Goal: Transaction & Acquisition: Purchase product/service

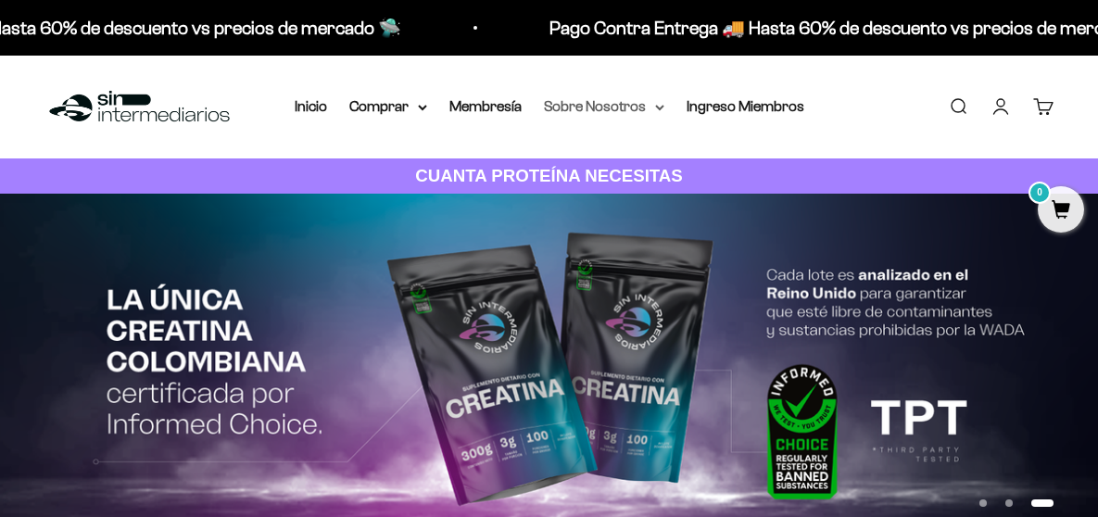
click at [633, 107] on summary "Sobre Nosotros" at bounding box center [604, 107] width 120 height 24
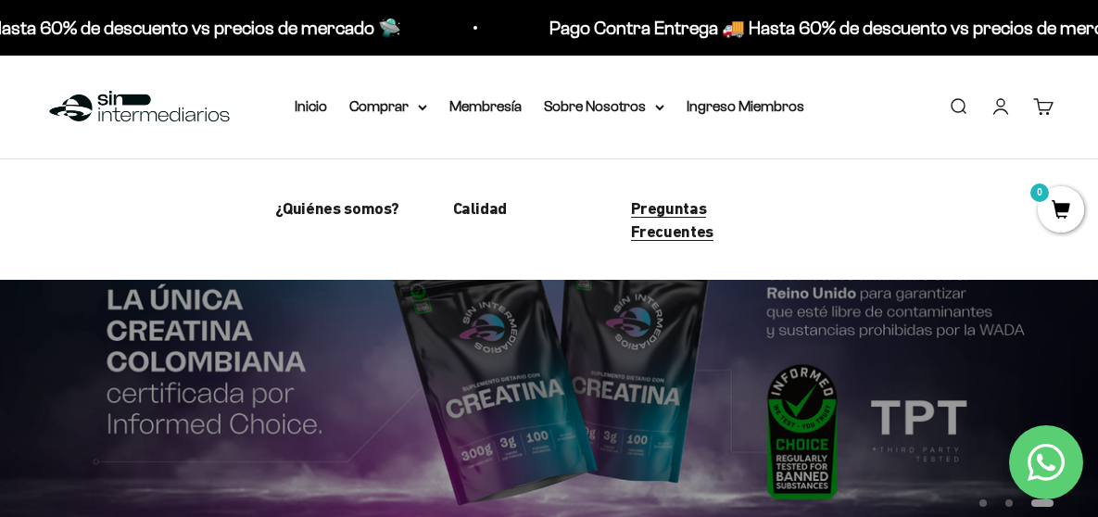
click at [658, 208] on span "Preguntas Frecuentes" at bounding box center [672, 219] width 82 height 43
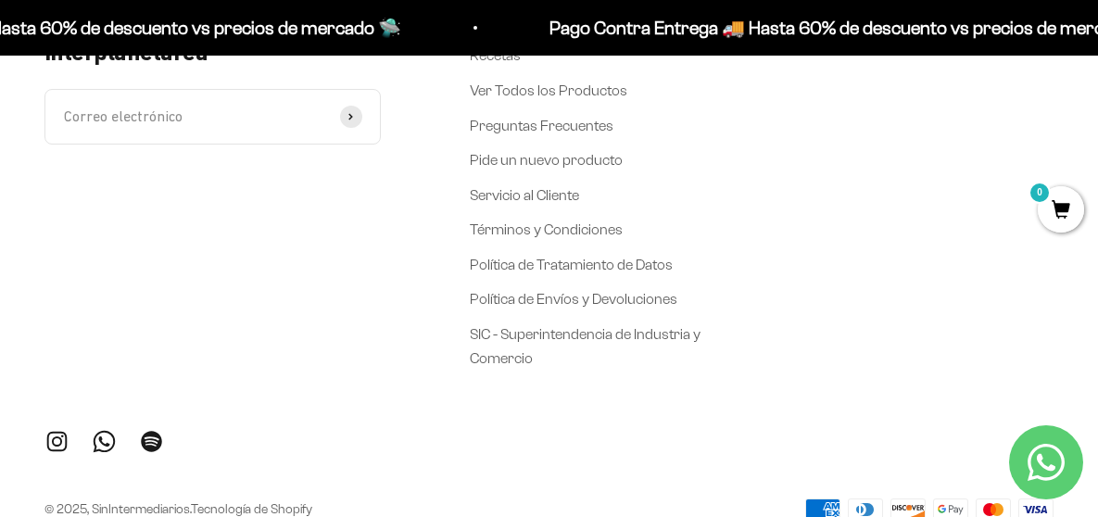
scroll to position [5531, 0]
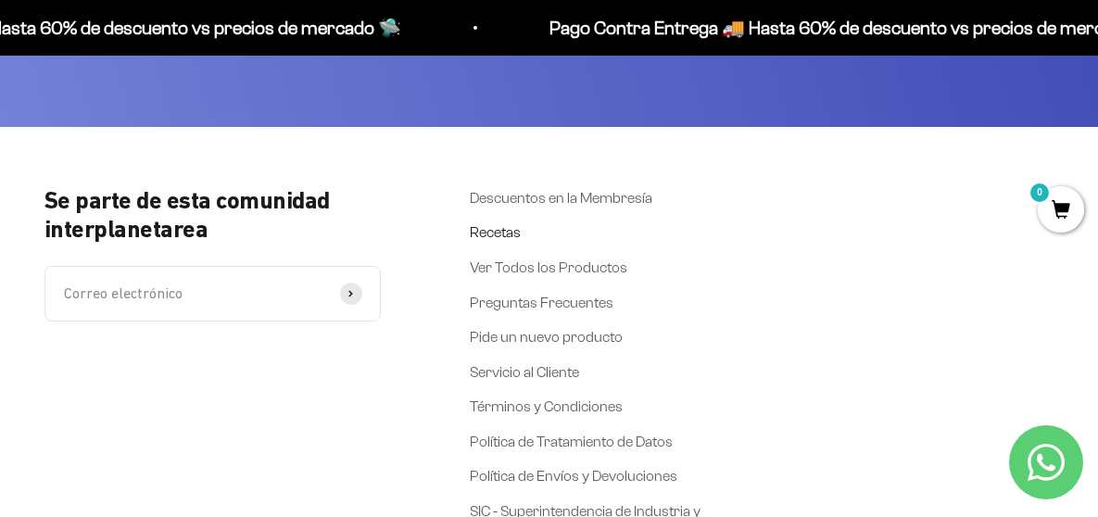
click at [504, 245] on link "Recetas" at bounding box center [495, 233] width 51 height 24
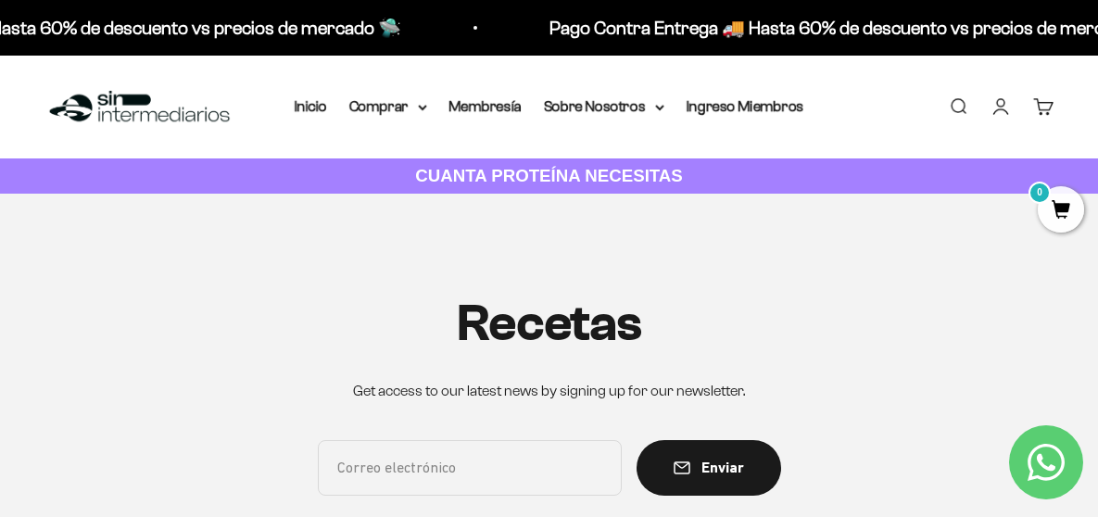
click at [1009, 104] on link "Iniciar sesión" at bounding box center [1000, 106] width 20 height 20
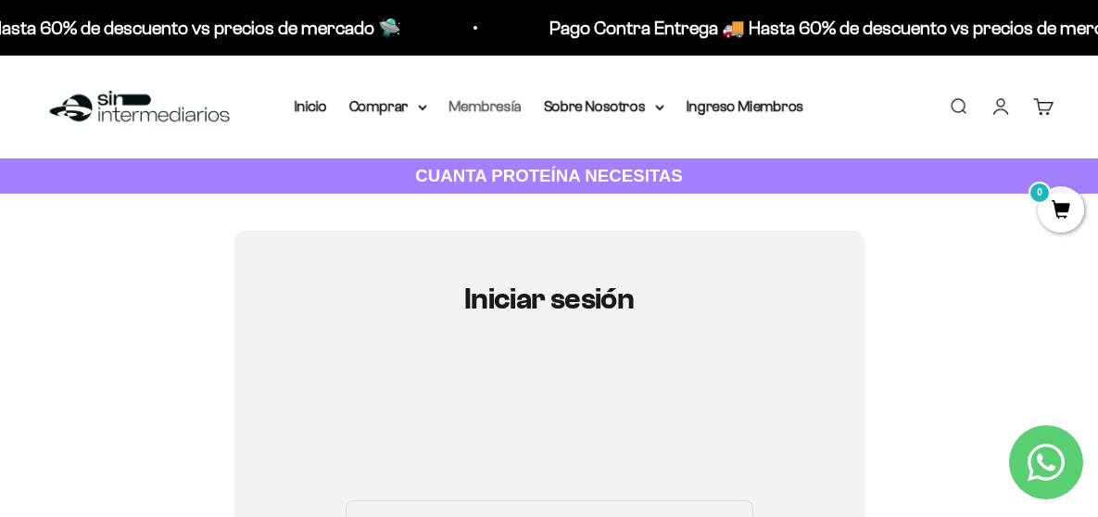
click at [484, 103] on link "Membresía" at bounding box center [485, 106] width 72 height 16
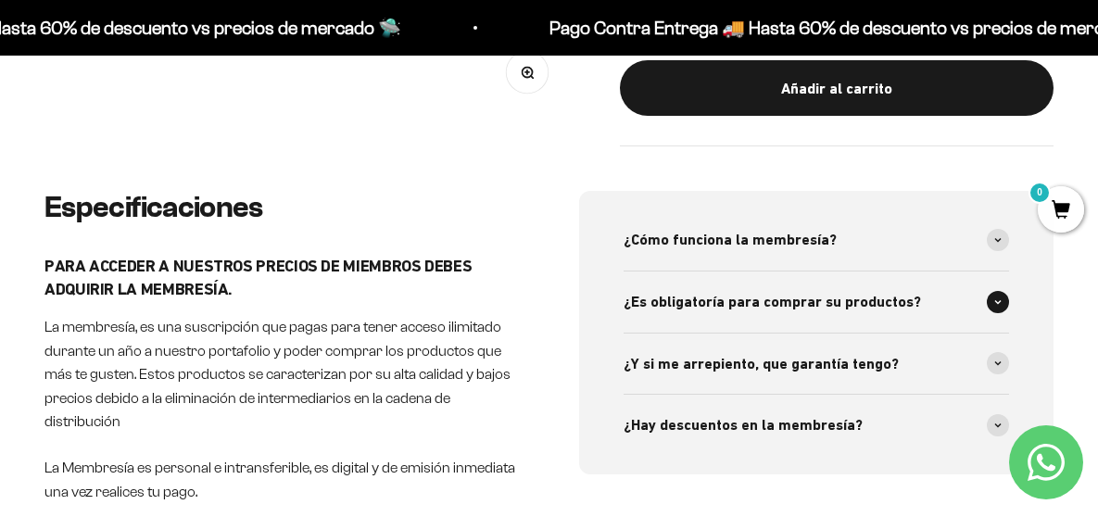
scroll to position [741, 0]
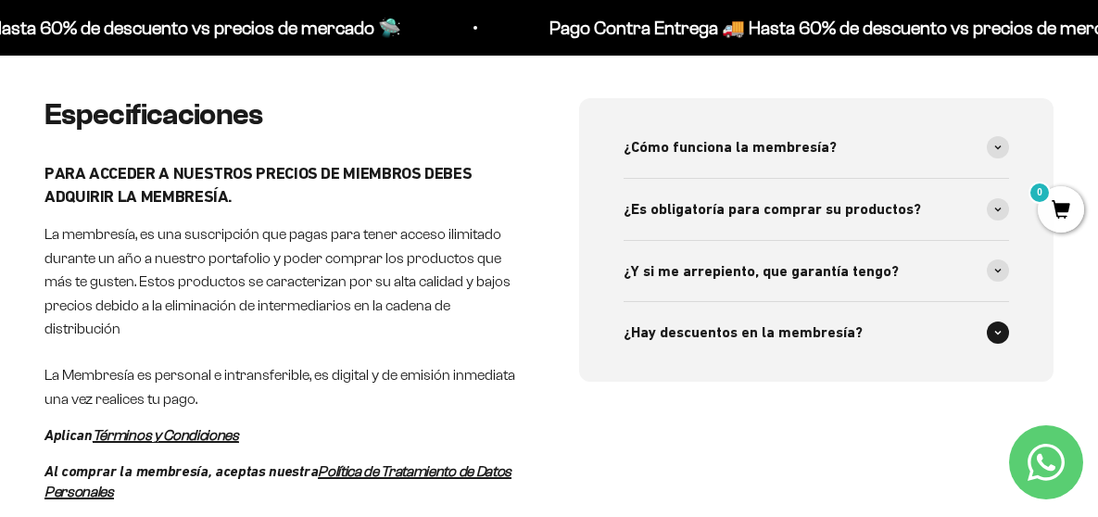
click at [733, 347] on div "¿Hay descuentos en la membresía?" at bounding box center [817, 332] width 386 height 61
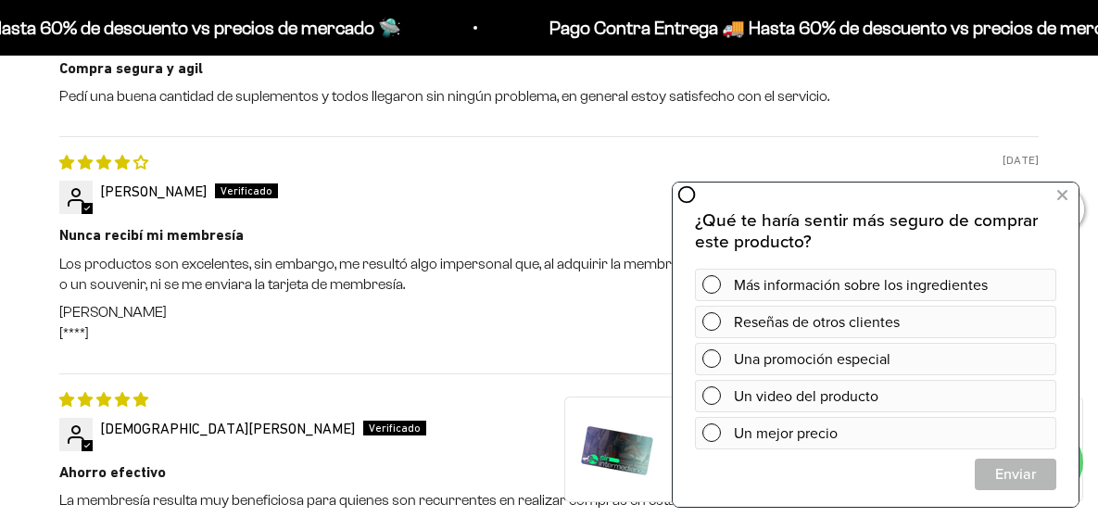
scroll to position [1853, 0]
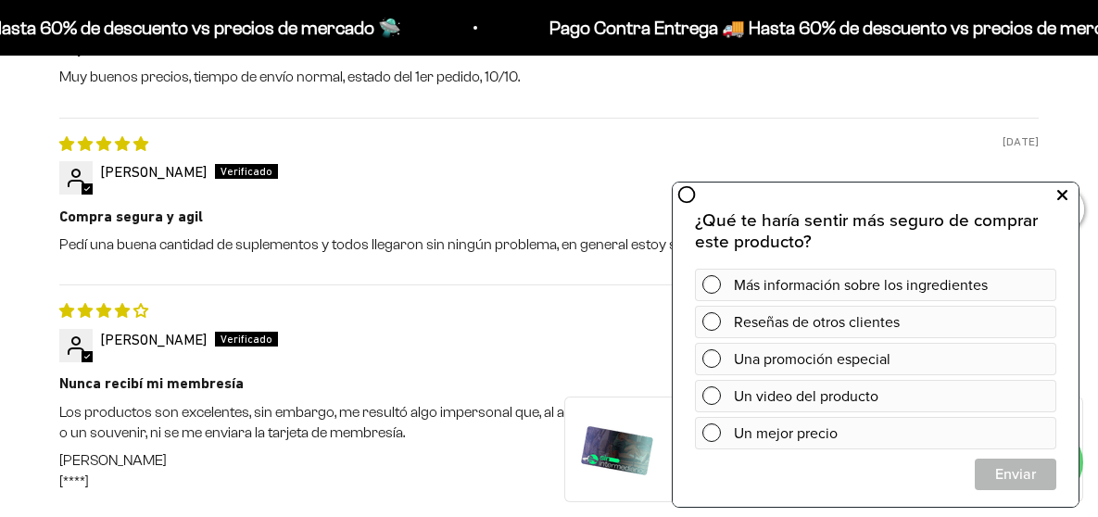
click at [1062, 194] on icon at bounding box center [1062, 195] width 10 height 24
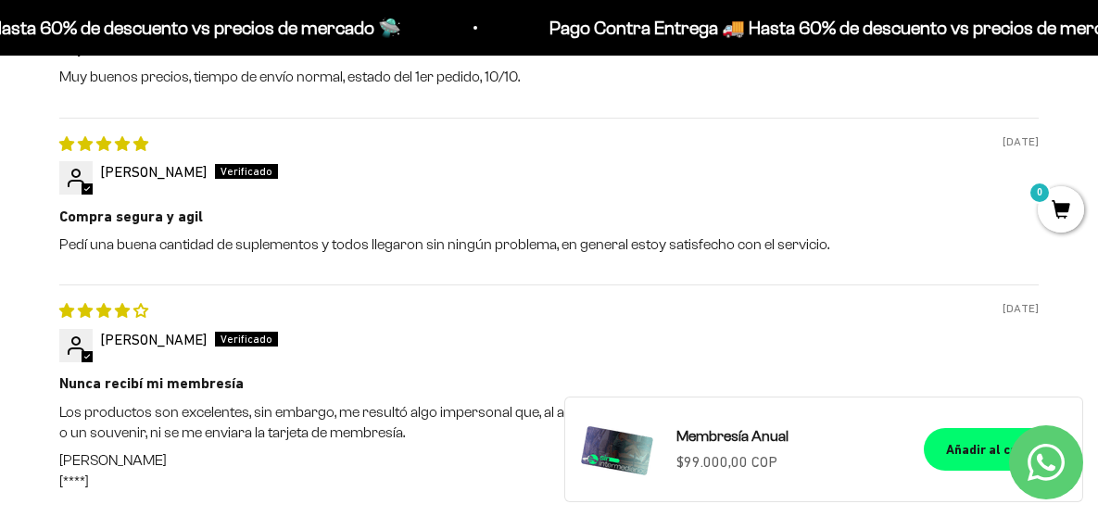
scroll to position [1760, 0]
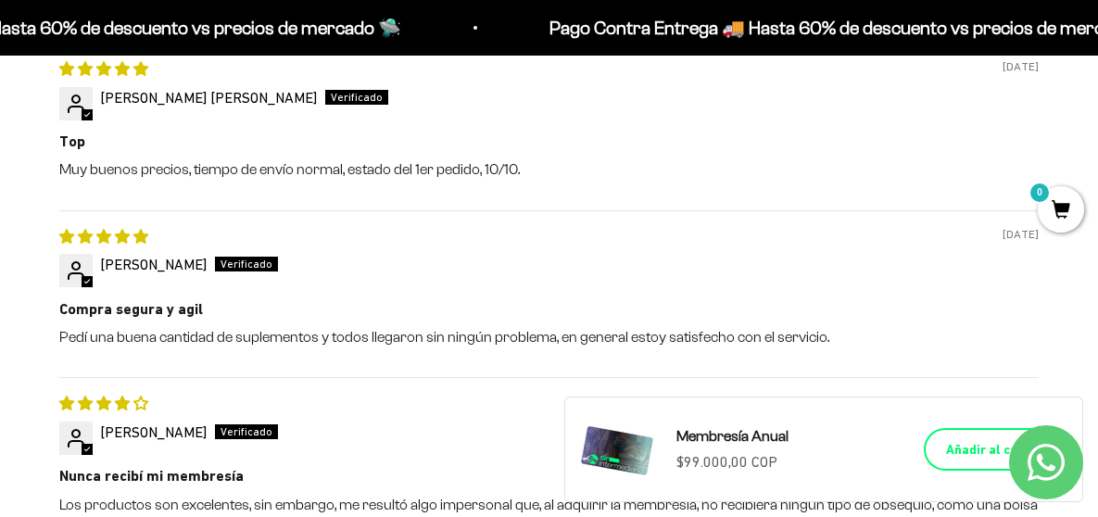
click at [936, 447] on button "Añadir al carrito" at bounding box center [996, 449] width 144 height 43
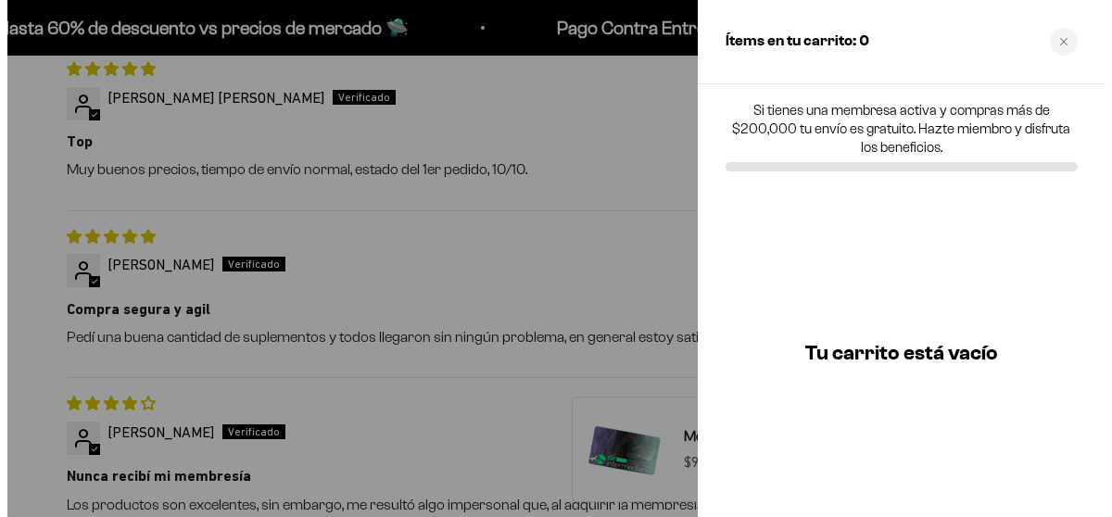
scroll to position [1736, 0]
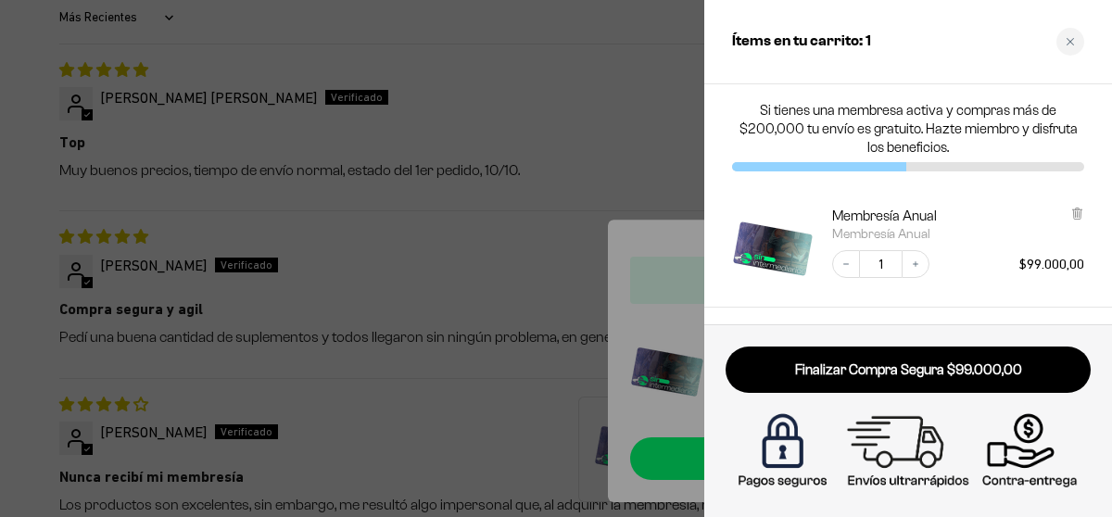
drag, startPoint x: 1071, startPoint y: 49, endPoint x: 1059, endPoint y: 48, distance: 12.1
click at [1070, 48] on div "Close cart" at bounding box center [1070, 42] width 28 height 28
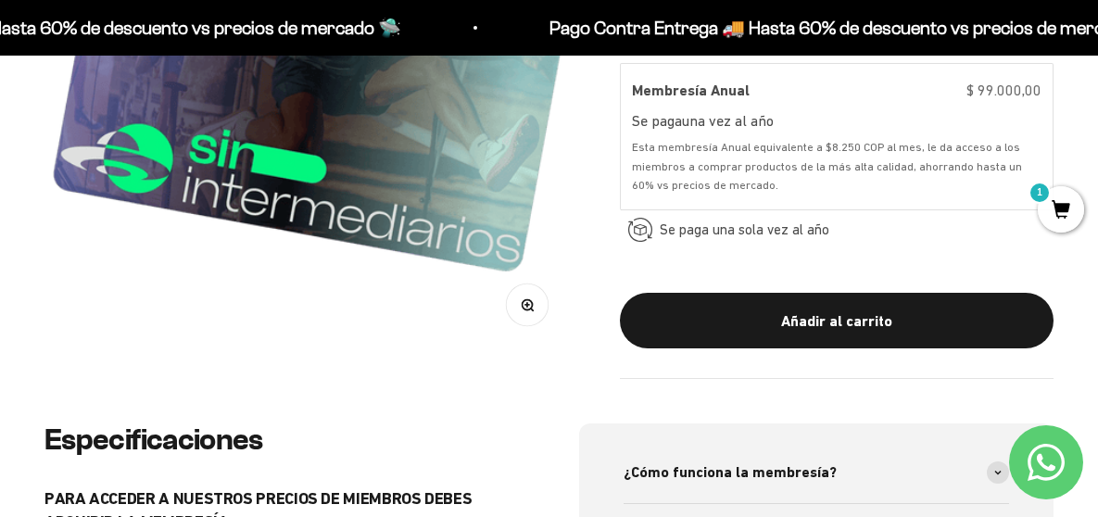
scroll to position [0, 0]
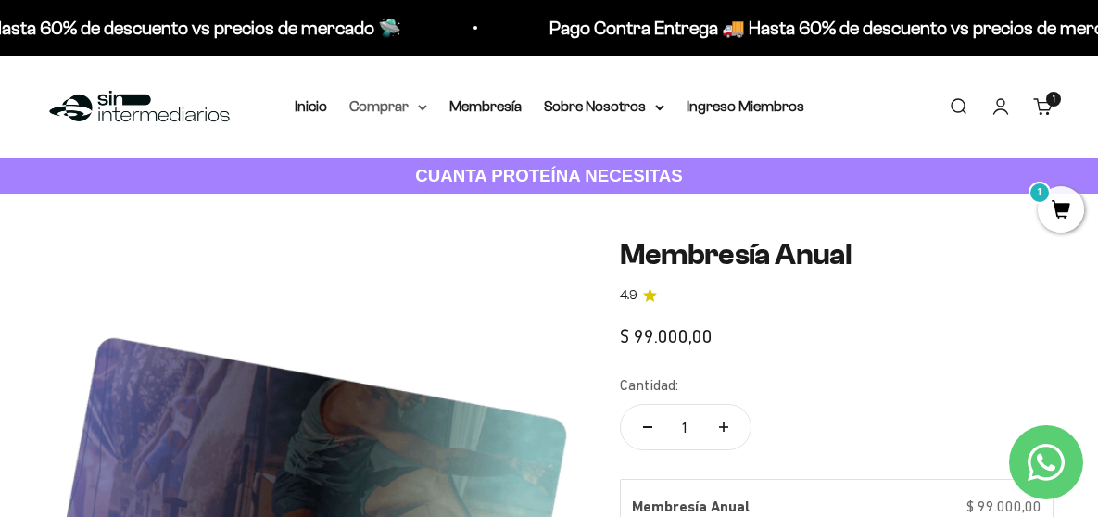
click at [400, 106] on summary "Comprar" at bounding box center [388, 107] width 78 height 24
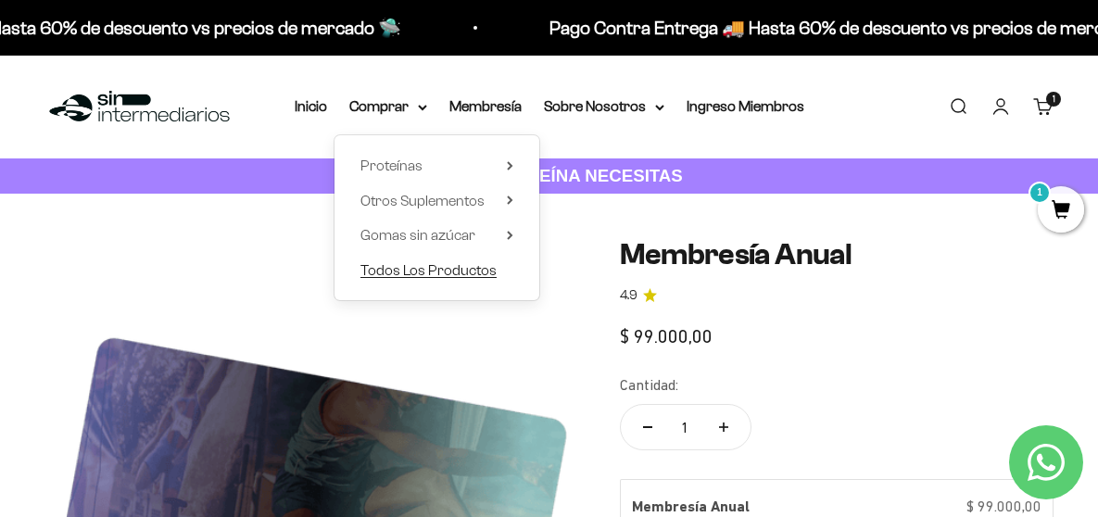
click at [447, 263] on span "Todos Los Productos" at bounding box center [428, 270] width 136 height 16
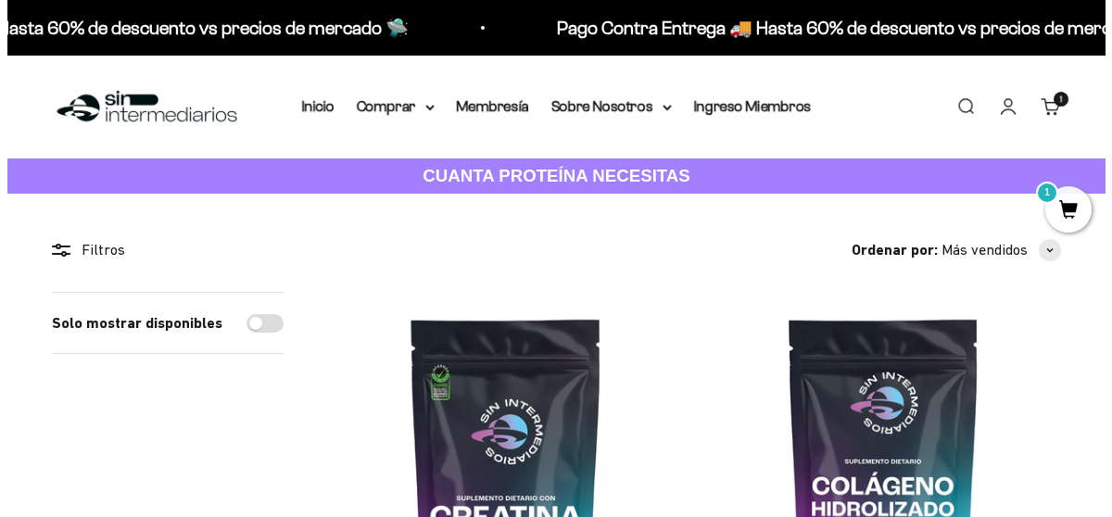
scroll to position [278, 0]
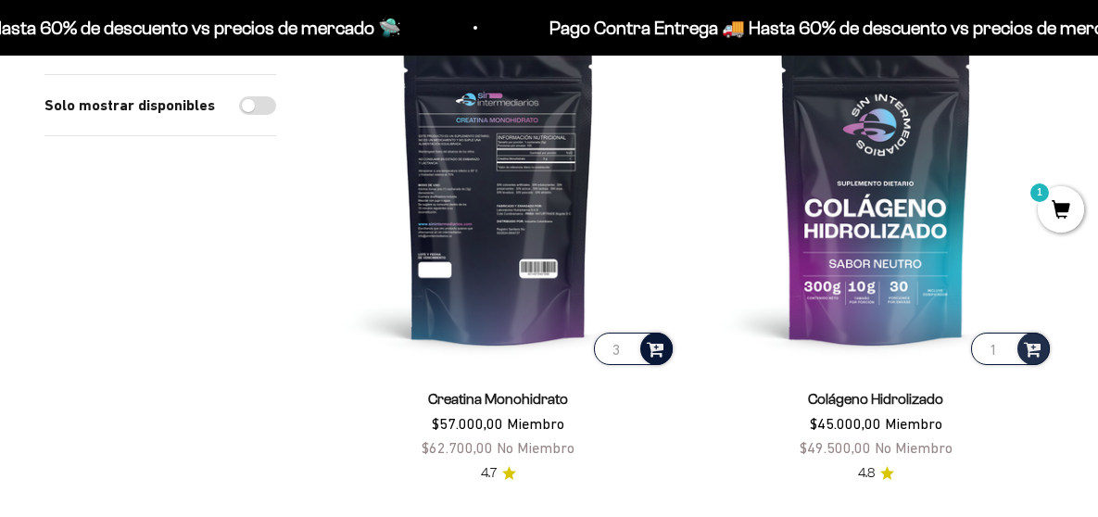
click at [647, 337] on span at bounding box center [656, 347] width 18 height 21
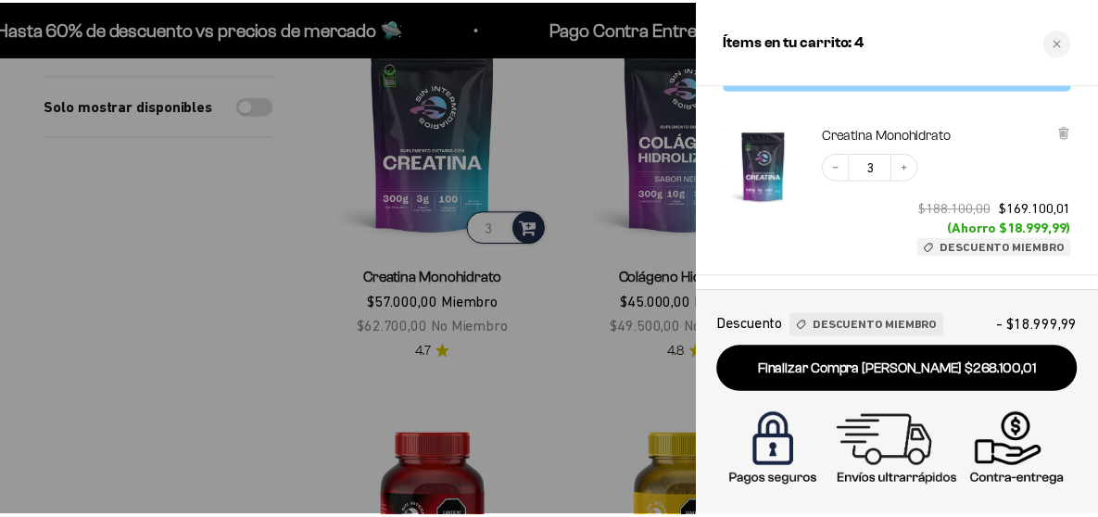
scroll to position [0, 0]
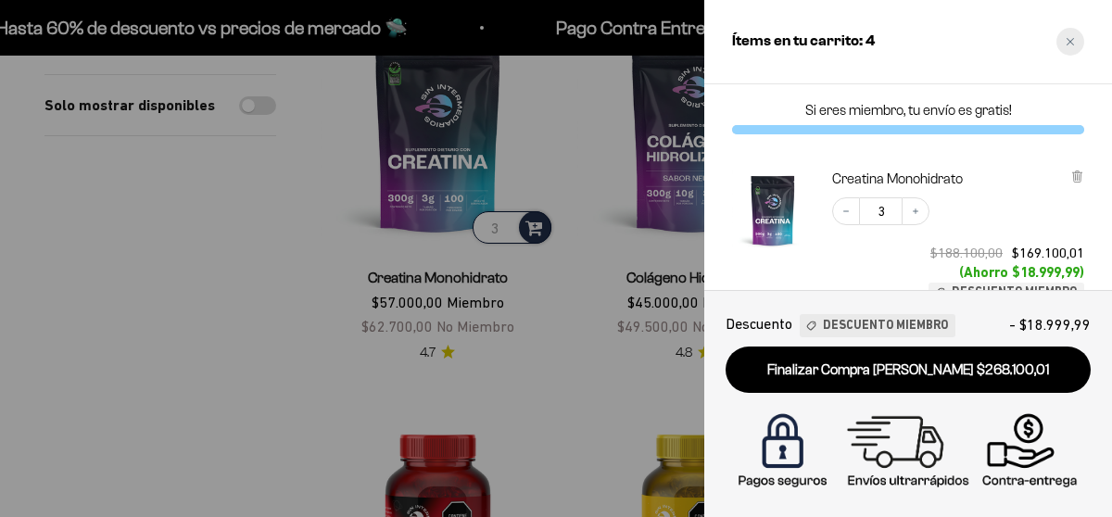
click at [1064, 43] on div "Close cart" at bounding box center [1070, 42] width 28 height 28
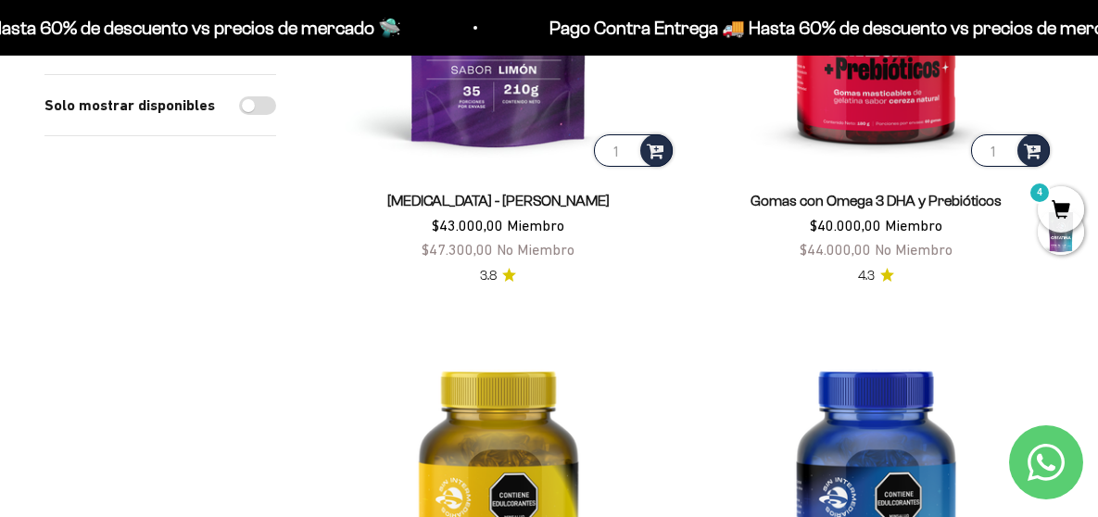
scroll to position [1019, 0]
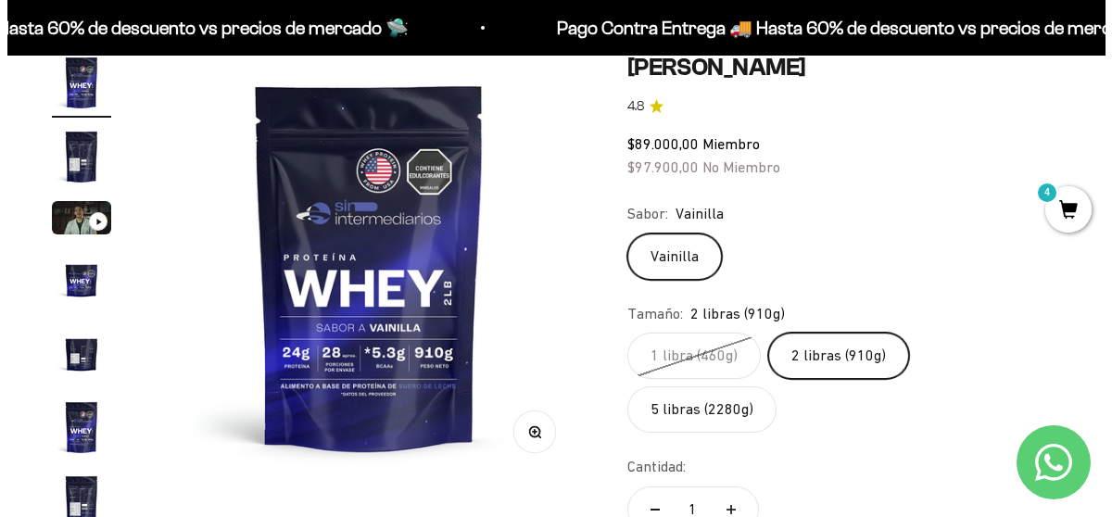
scroll to position [278, 0]
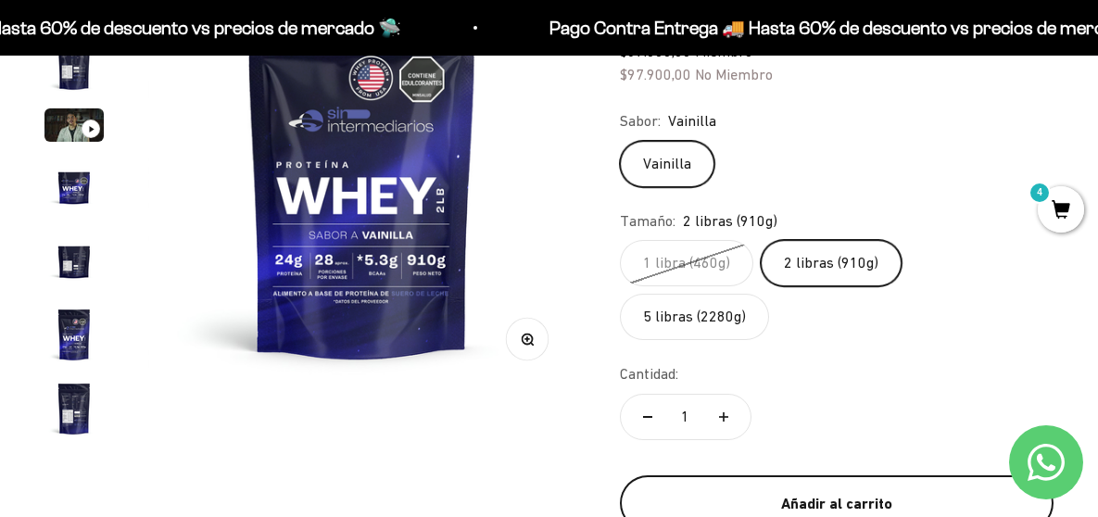
click at [840, 492] on div "Añadir al carrito" at bounding box center [836, 504] width 359 height 24
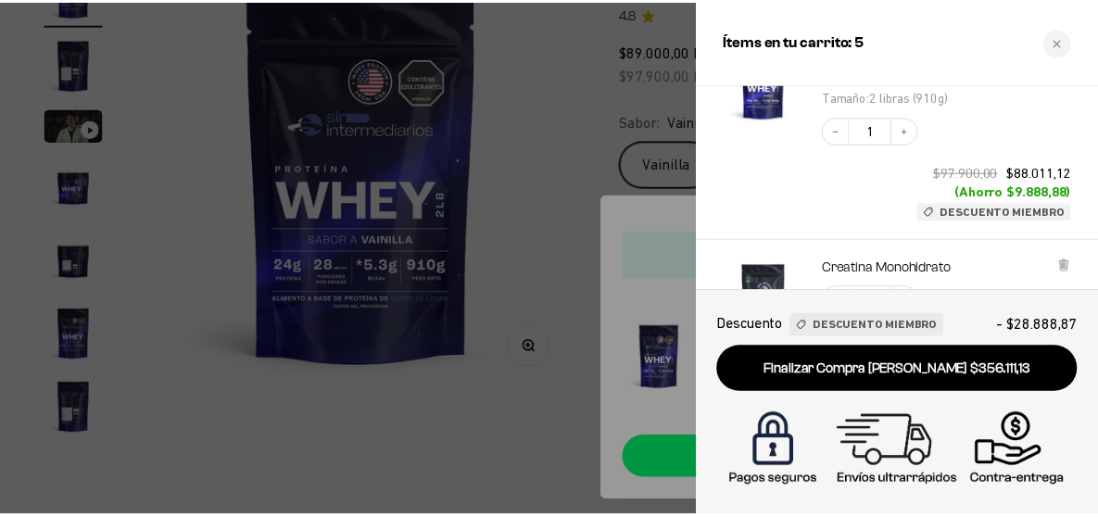
scroll to position [0, 0]
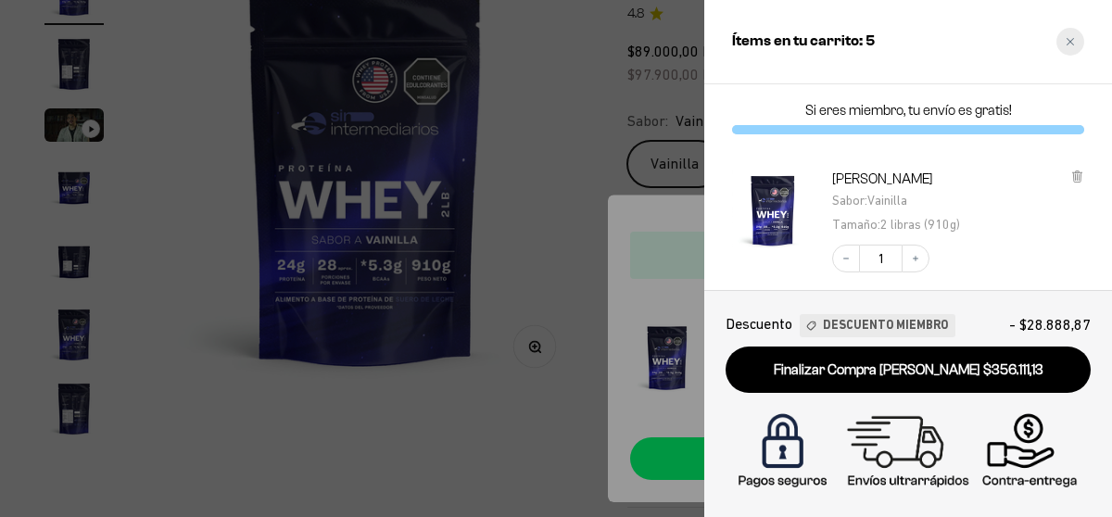
click at [1076, 40] on div "Close cart" at bounding box center [1070, 42] width 28 height 28
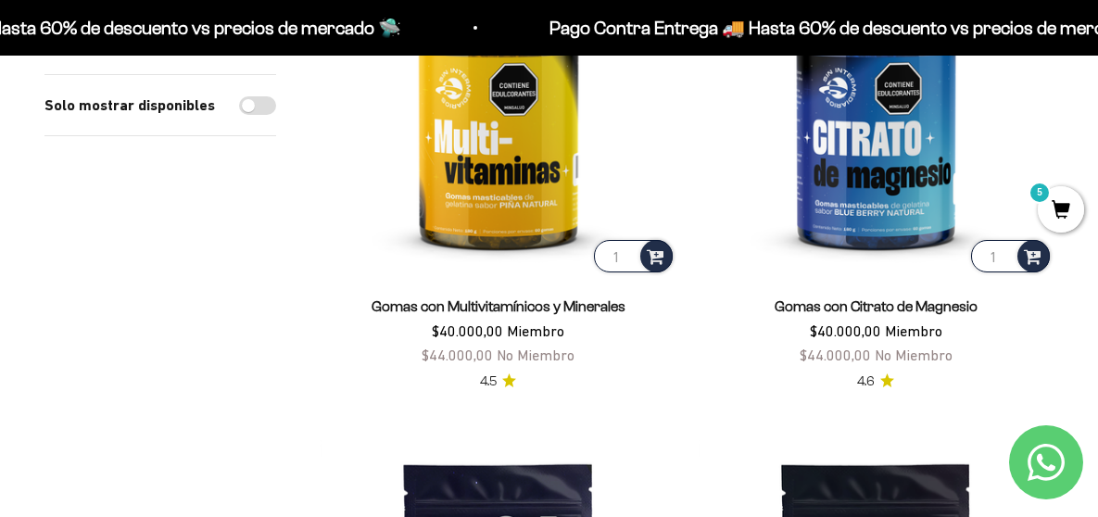
scroll to position [1482, 0]
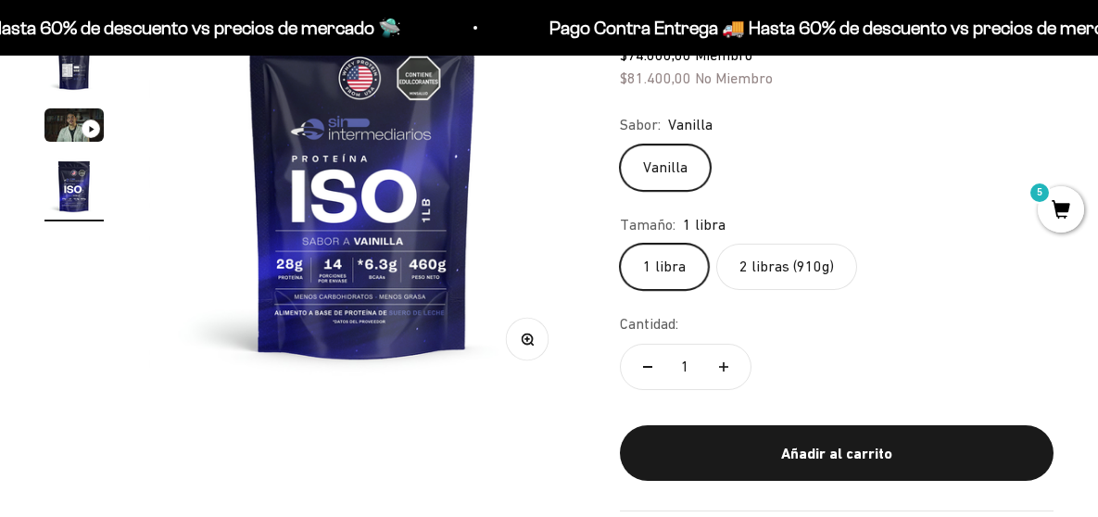
click at [789, 262] on label "2 libras (910g)" at bounding box center [786, 267] width 141 height 46
click at [620, 244] on input "2 libras (910g)" at bounding box center [619, 243] width 1 height 1
radio input "true"
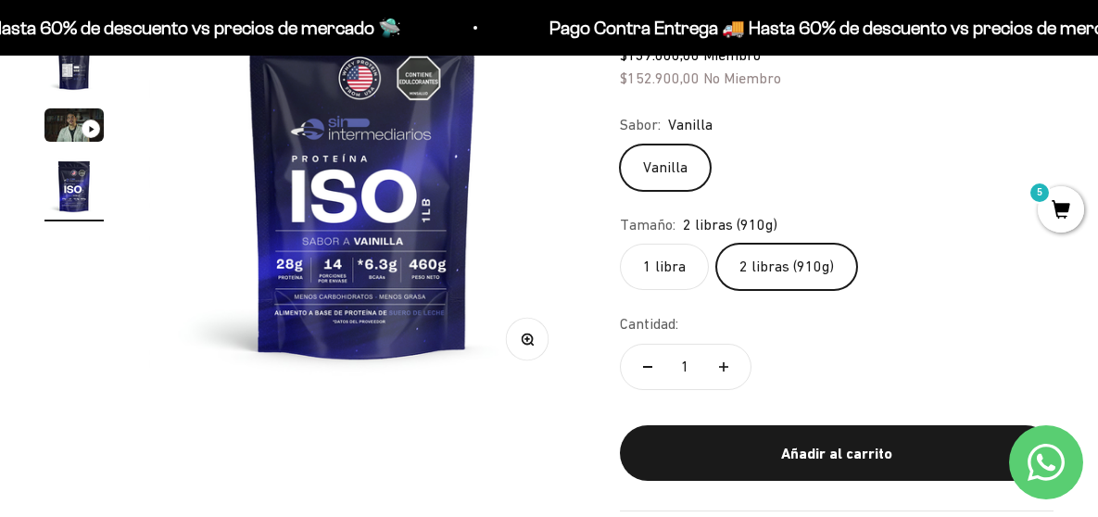
click at [725, 353] on button "Aumentar cantidad" at bounding box center [724, 367] width 54 height 44
type input "2"
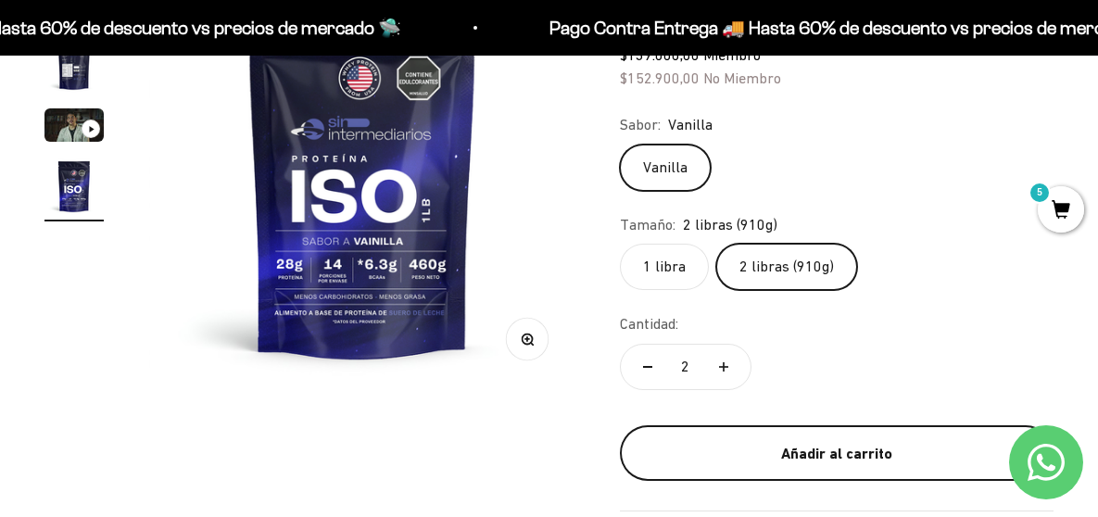
click at [775, 455] on div "Añadir al carrito" at bounding box center [836, 454] width 359 height 24
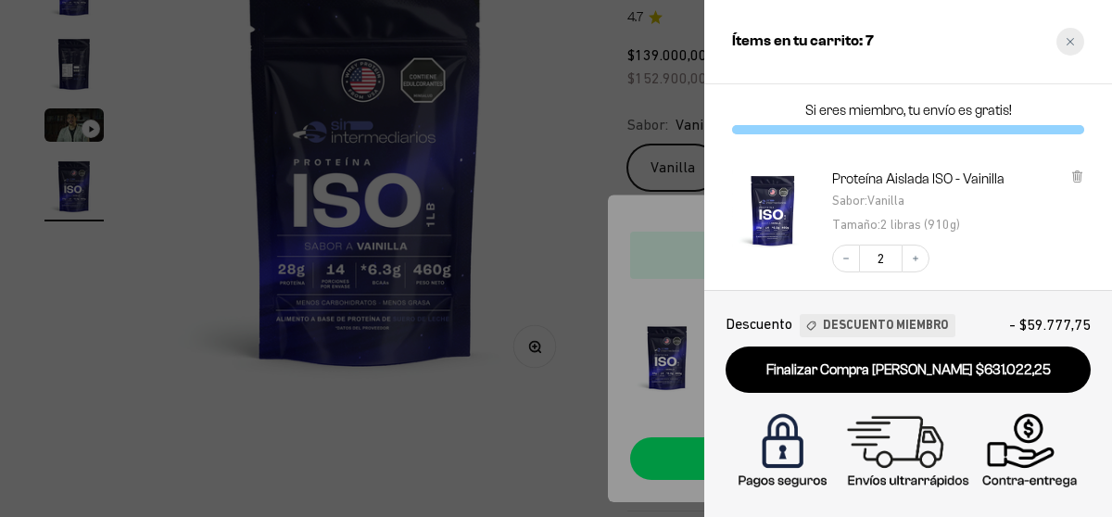
click at [1078, 43] on div "Close cart" at bounding box center [1070, 42] width 28 height 28
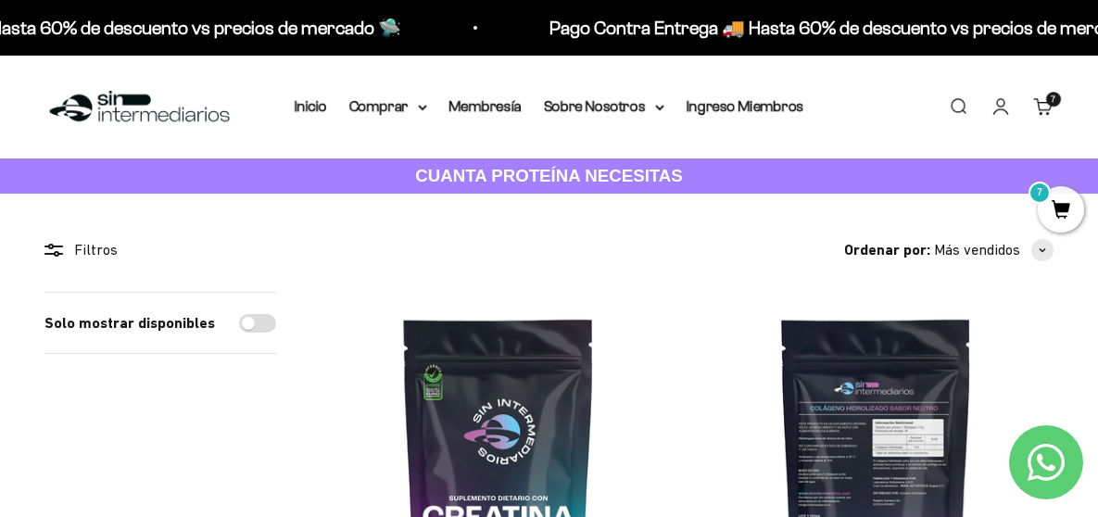
click at [706, 397] on img at bounding box center [877, 470] width 356 height 356
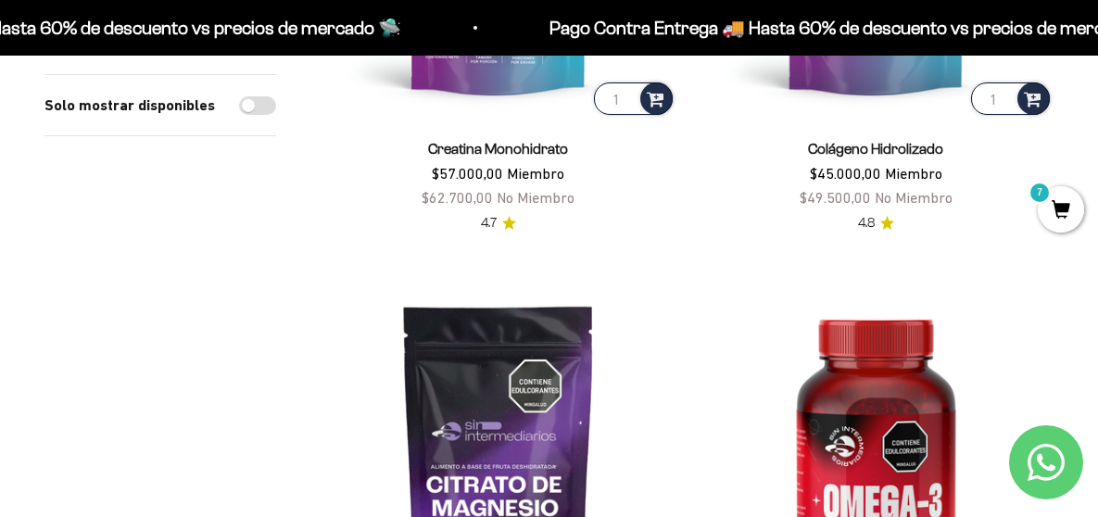
scroll to position [556, 0]
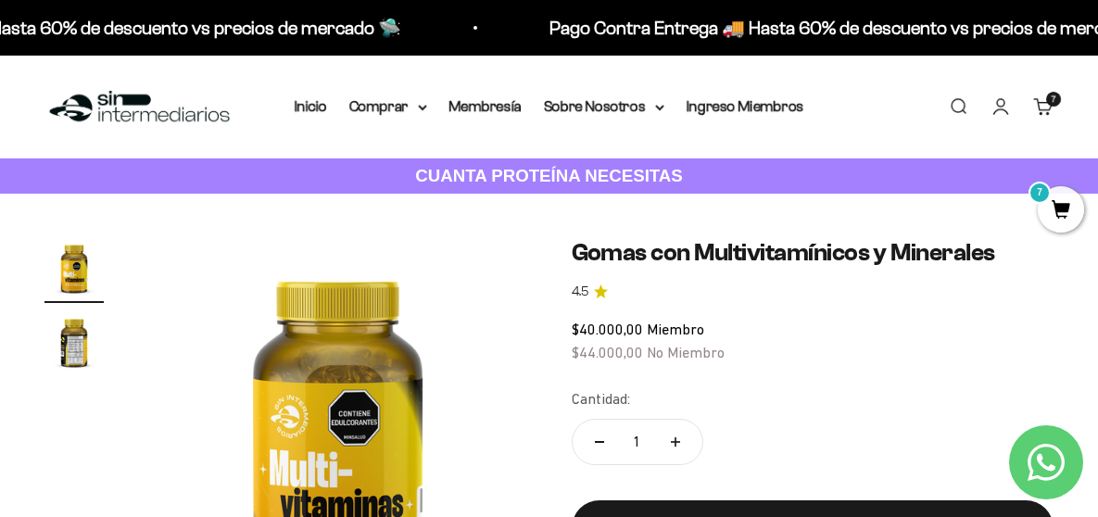
click at [1071, 210] on span "7" at bounding box center [1061, 209] width 46 height 46
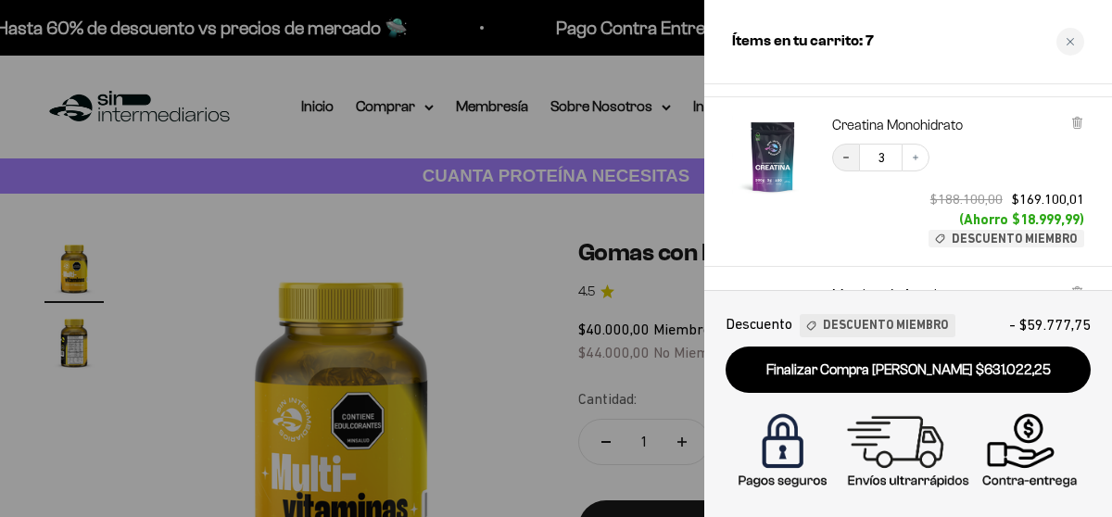
scroll to position [463, 0]
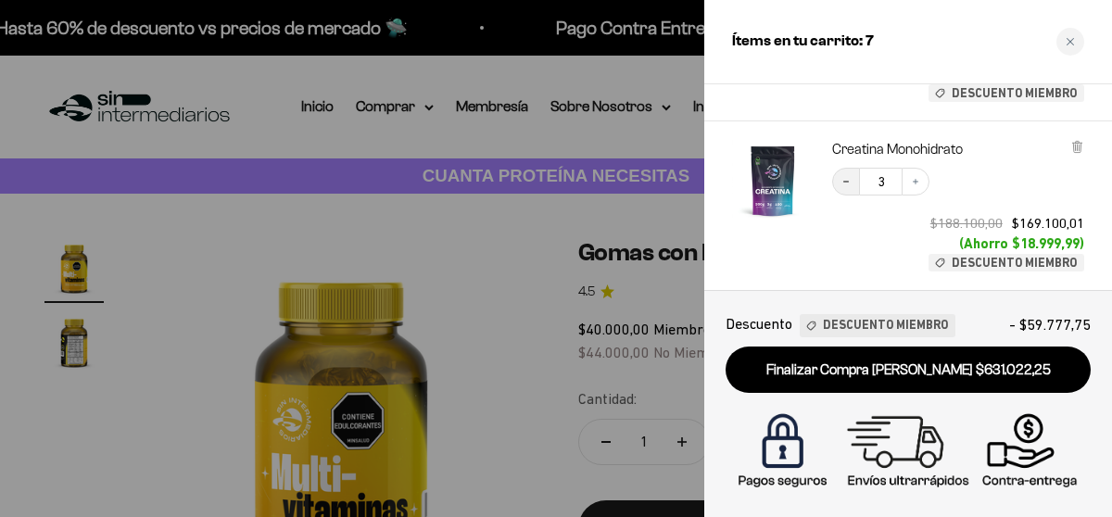
click at [844, 174] on button "Decrease quantity" at bounding box center [846, 182] width 28 height 28
click at [848, 182] on icon "Decrease quantity" at bounding box center [845, 181] width 11 height 11
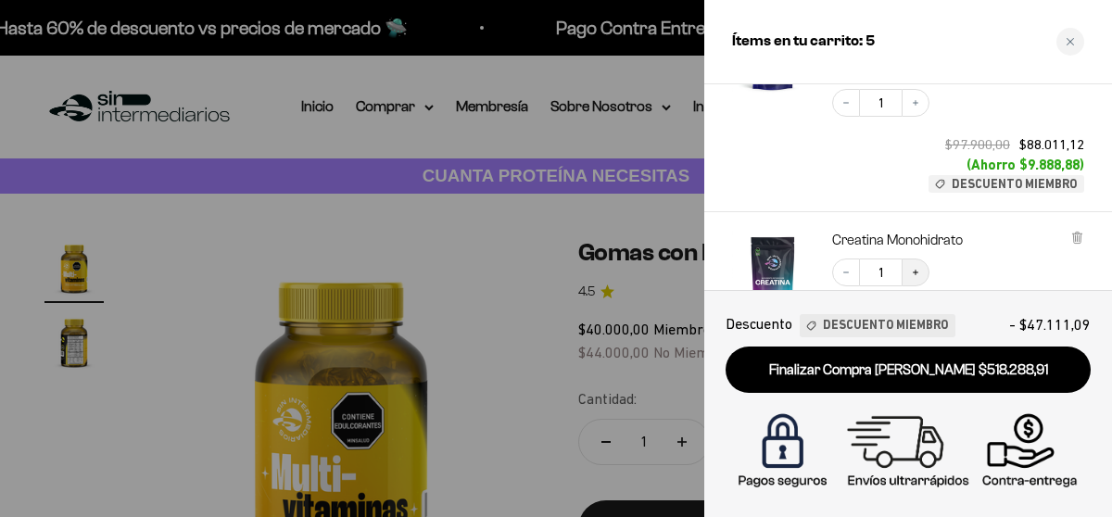
scroll to position [465, 0]
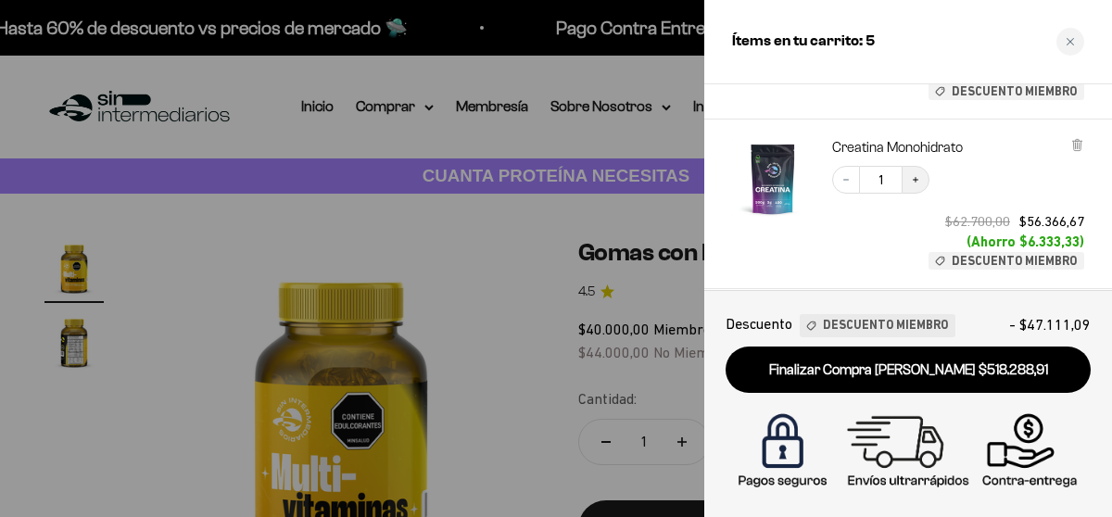
click at [914, 178] on icon "Increase quantity" at bounding box center [915, 179] width 11 height 11
click at [909, 174] on button "Increase quantity" at bounding box center [915, 180] width 28 height 28
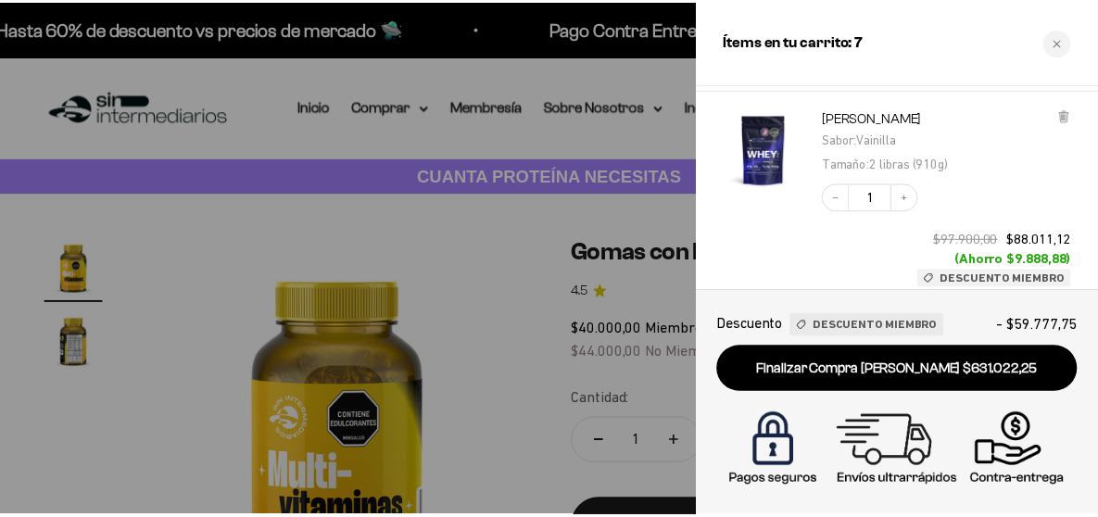
scroll to position [0, 0]
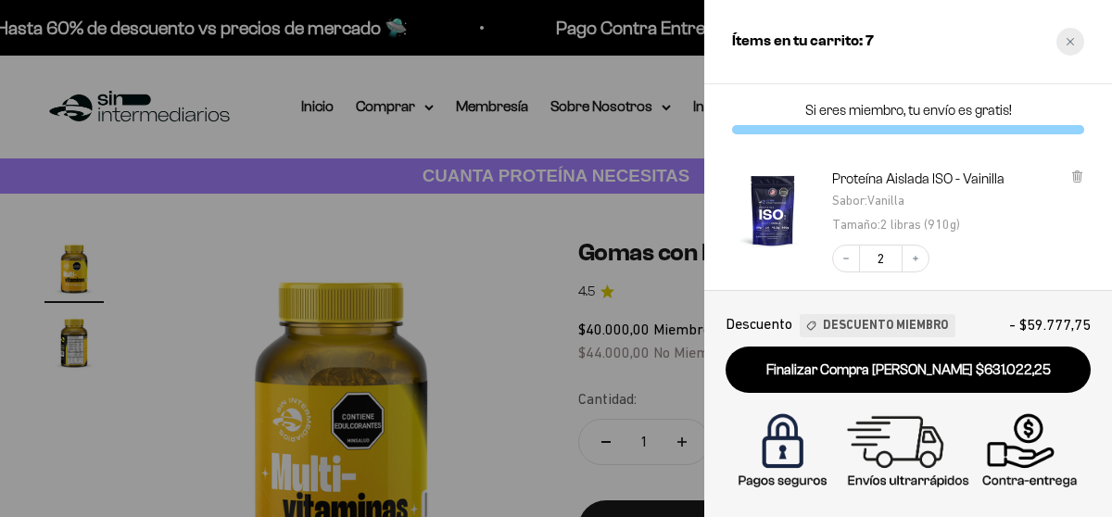
click at [1071, 45] on icon "Close cart" at bounding box center [1069, 41] width 9 height 9
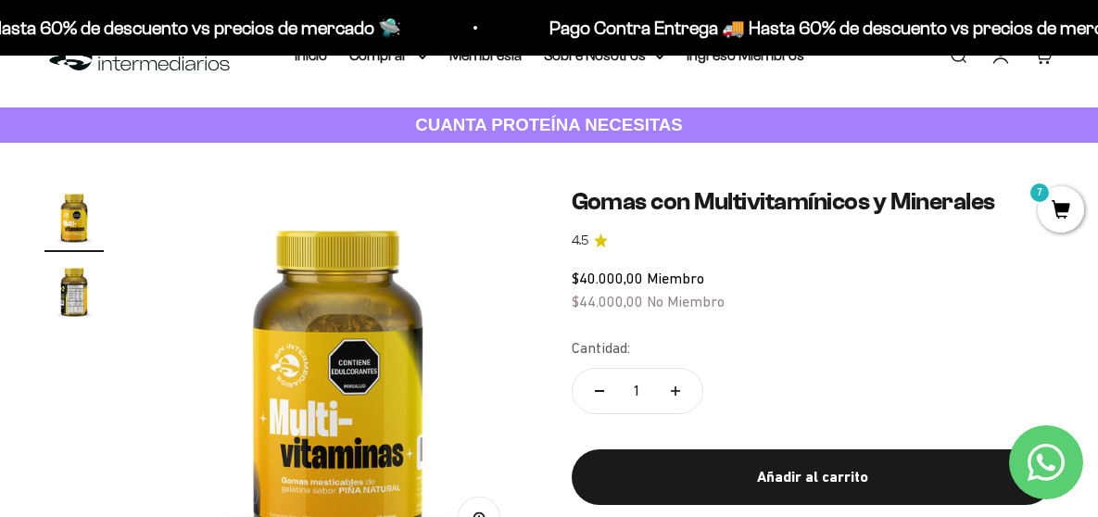
scroll to position [93, 0]
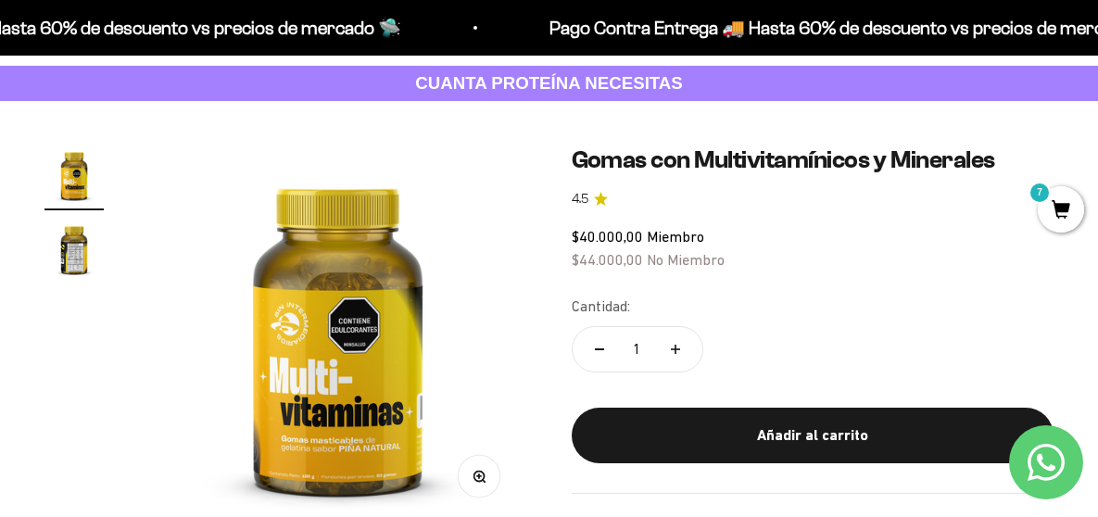
click at [72, 256] on img "Ir al artículo 2" at bounding box center [73, 249] width 59 height 59
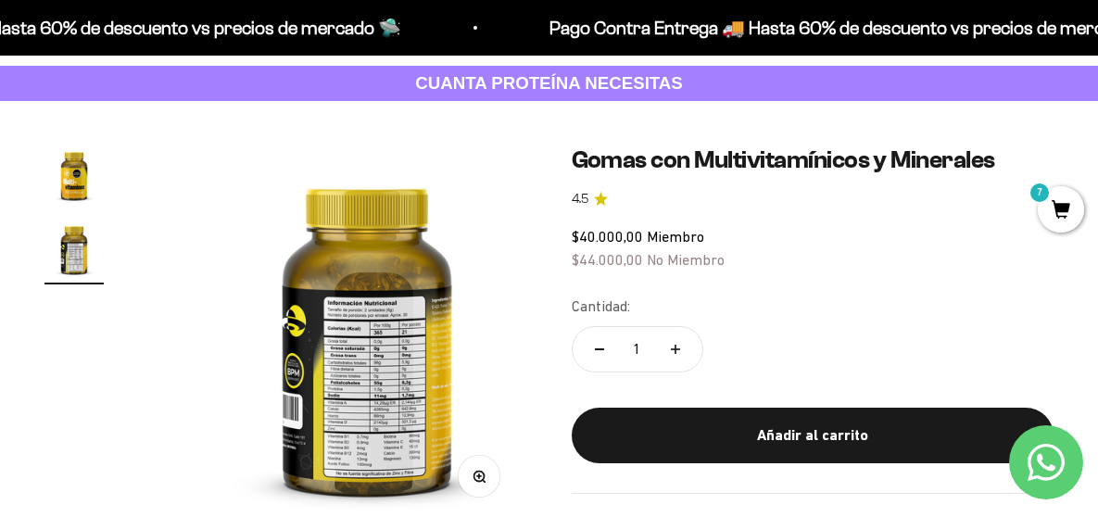
scroll to position [0, 389]
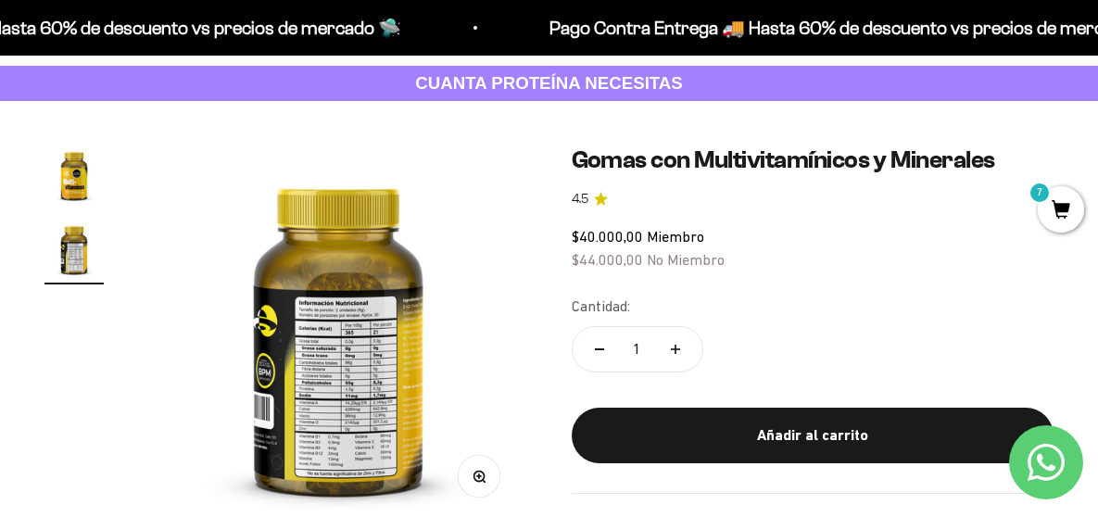
click at [352, 346] on img at bounding box center [338, 334] width 379 height 379
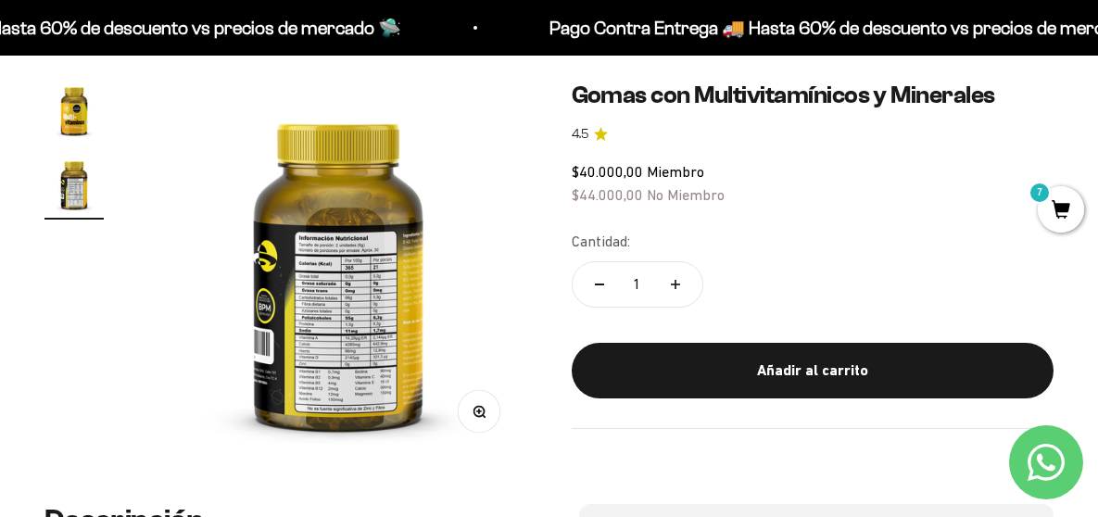
scroll to position [185, 0]
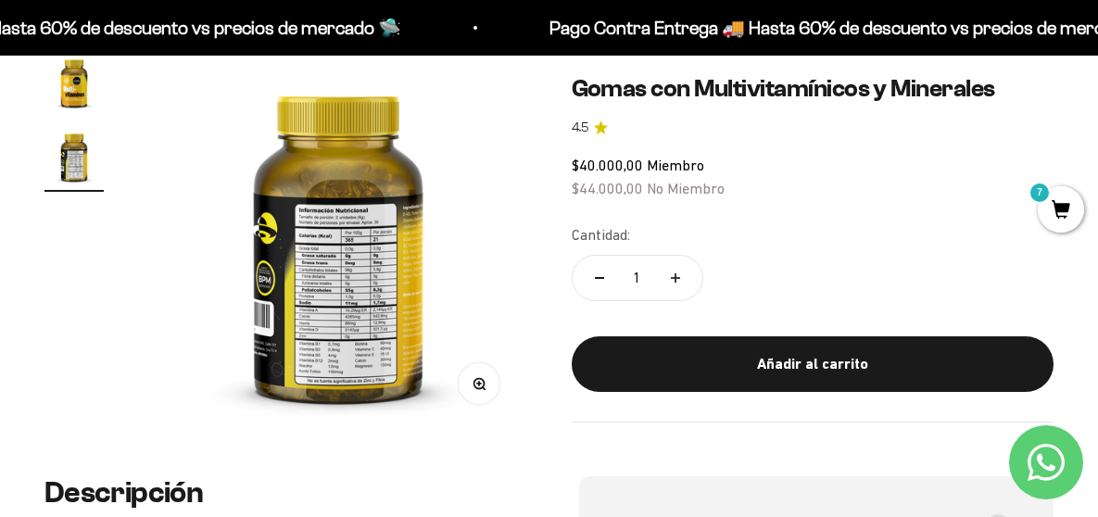
click at [465, 379] on button "Zoom" at bounding box center [479, 383] width 42 height 42
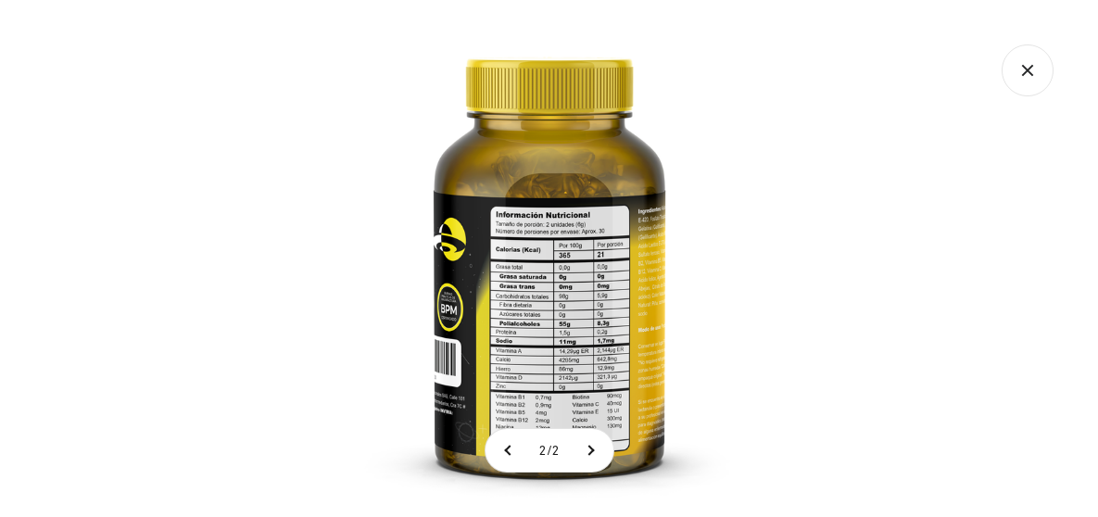
click at [519, 290] on img at bounding box center [549, 258] width 517 height 517
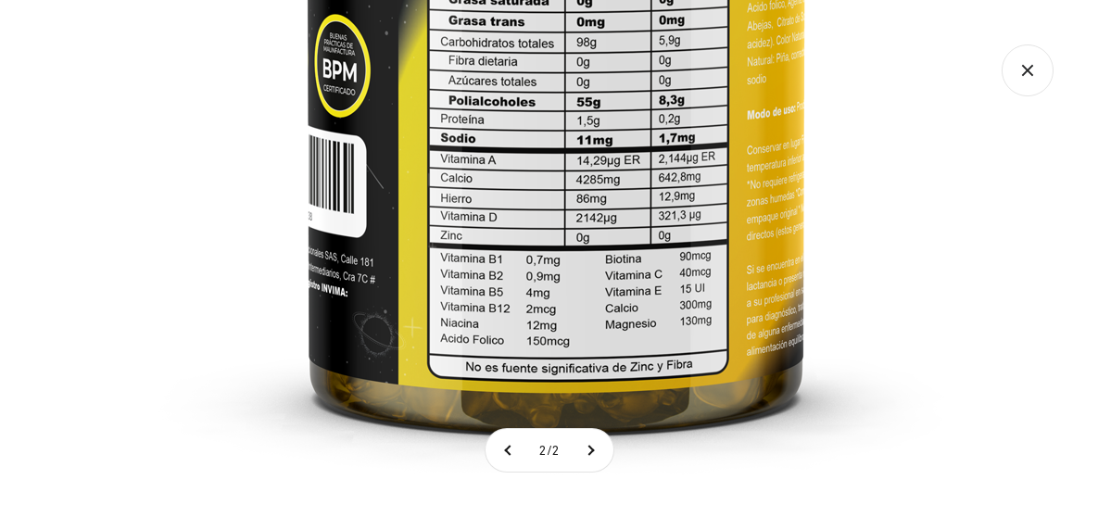
click at [1041, 78] on icon "Cerrar galería" at bounding box center [1028, 70] width 52 height 52
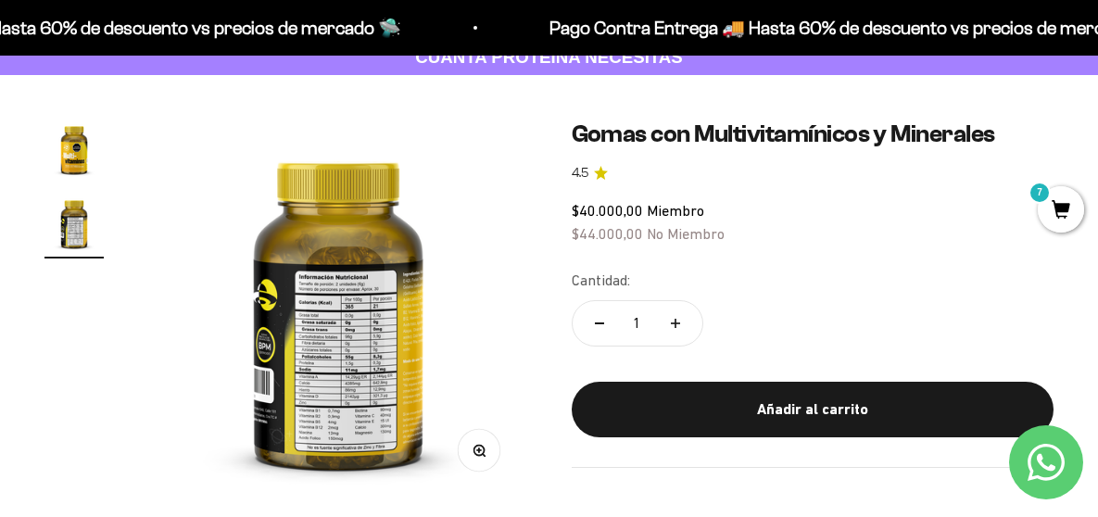
scroll to position [93, 0]
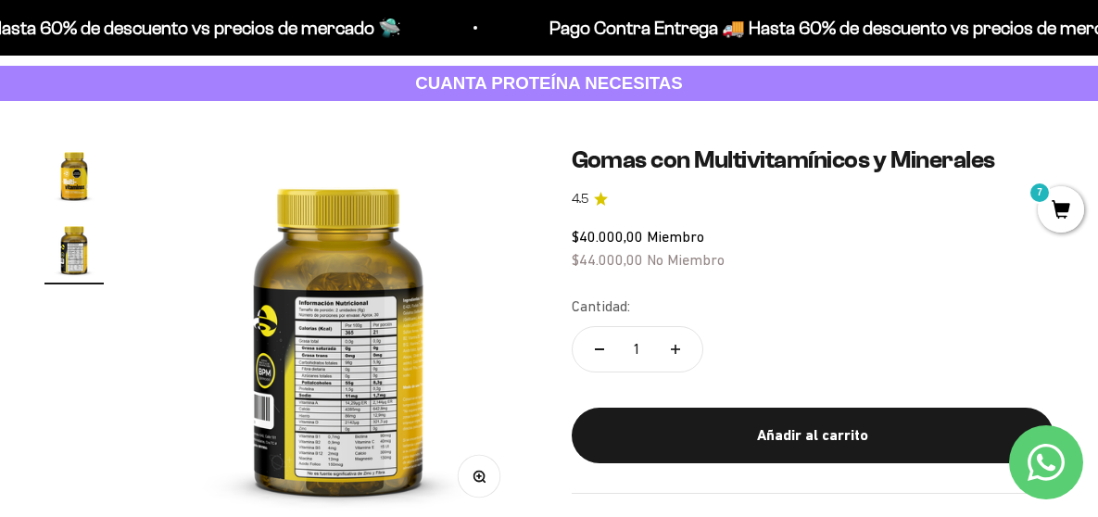
click at [91, 187] on img "Ir al artículo 1" at bounding box center [73, 174] width 59 height 59
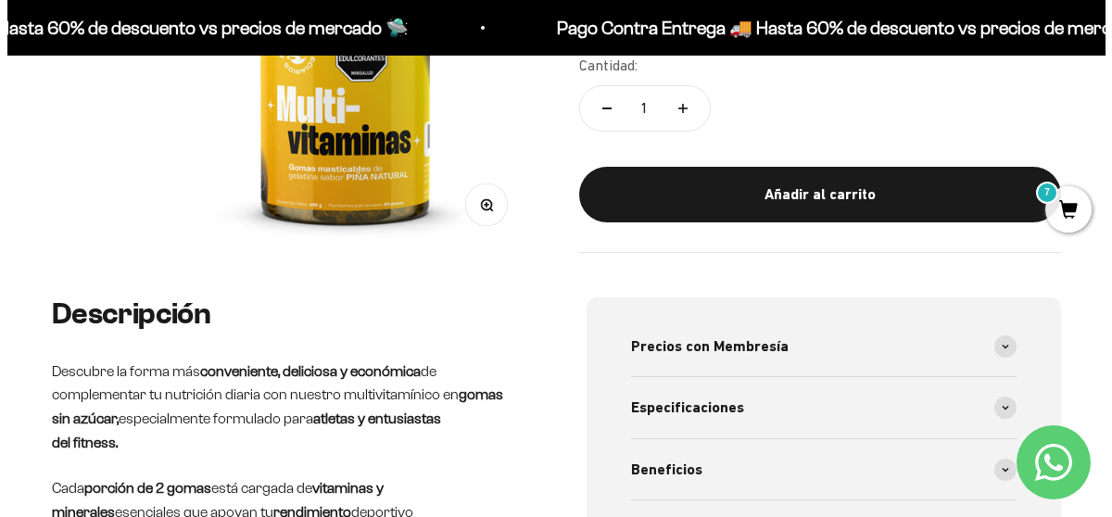
scroll to position [556, 0]
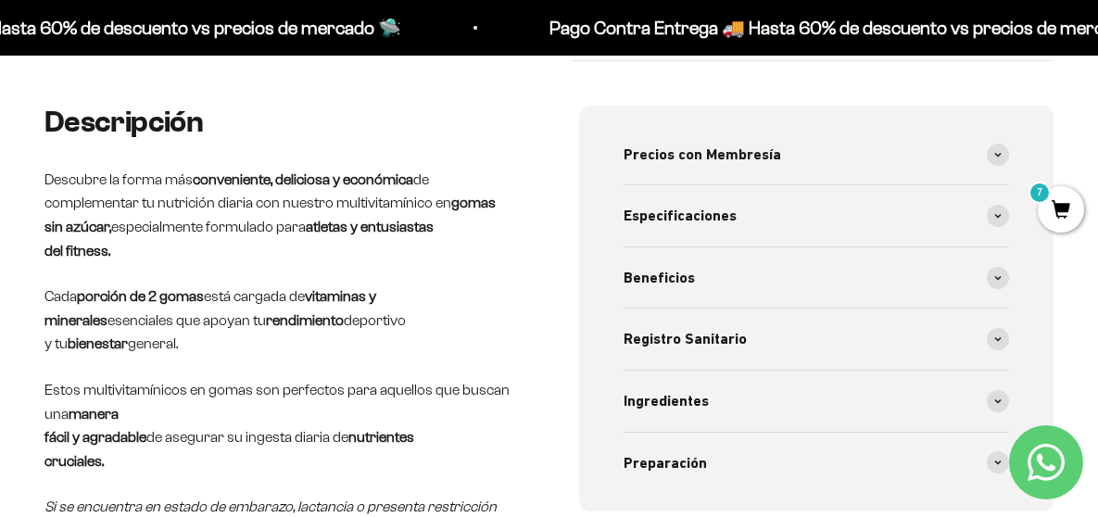
click at [1060, 197] on span "7" at bounding box center [1061, 209] width 46 height 46
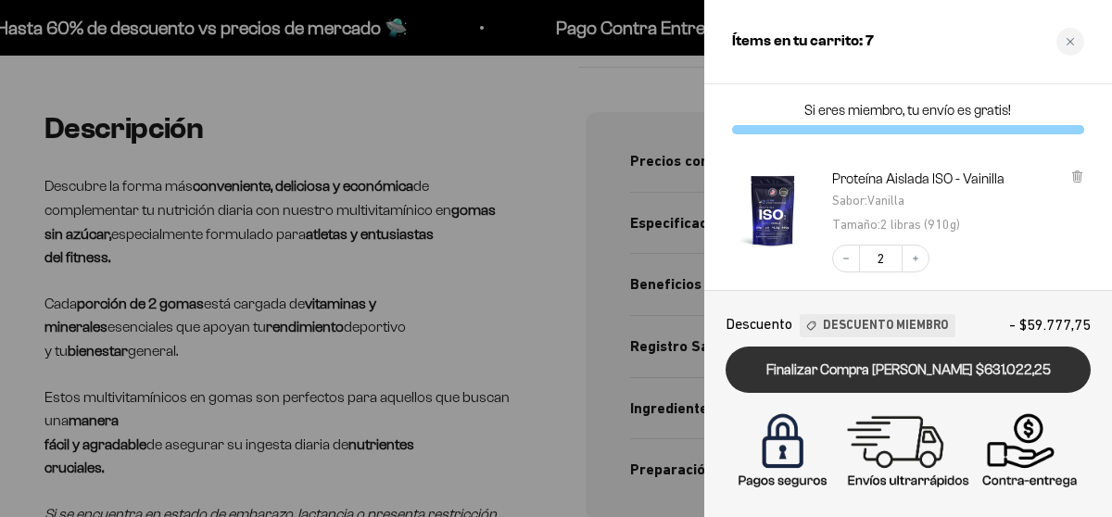
click at [934, 378] on link "Finalizar Compra Segura $631.022,25" at bounding box center [907, 370] width 365 height 47
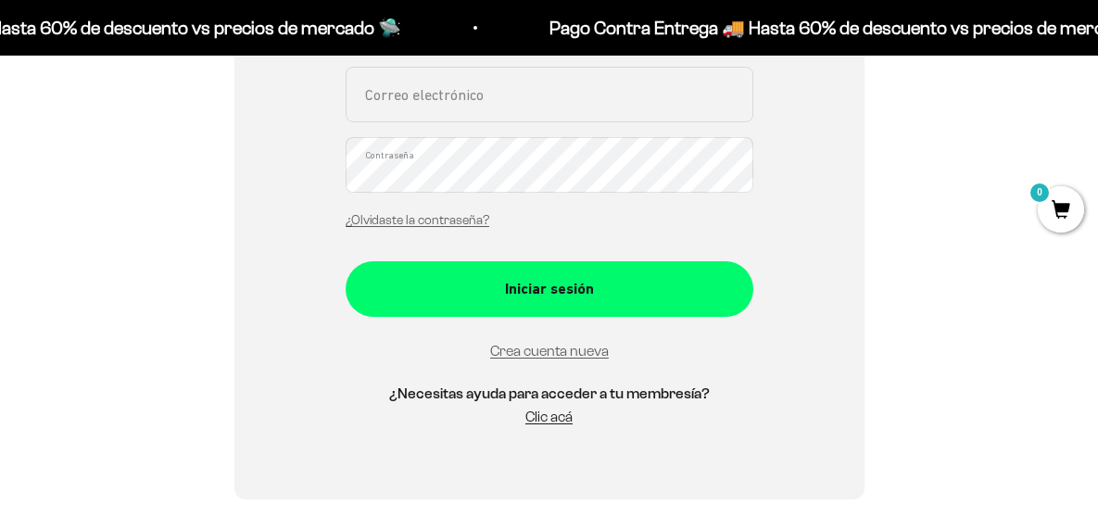
scroll to position [434, 0]
click at [538, 347] on link "Crea cuenta nueva" at bounding box center [549, 351] width 119 height 16
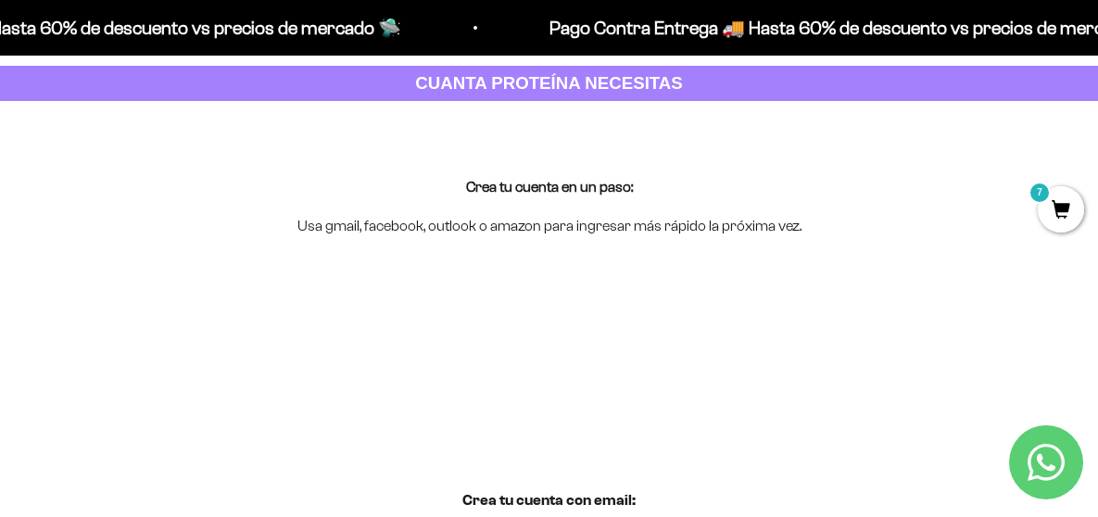
scroll to position [185, 0]
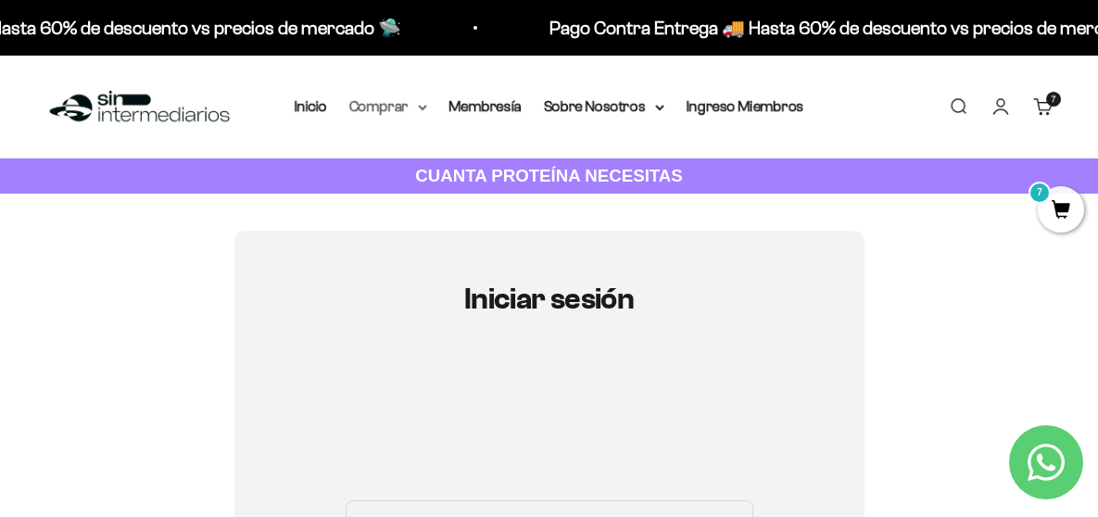
click at [397, 106] on summary "Comprar" at bounding box center [388, 107] width 78 height 24
click at [460, 98] on link "Membresía" at bounding box center [485, 106] width 72 height 16
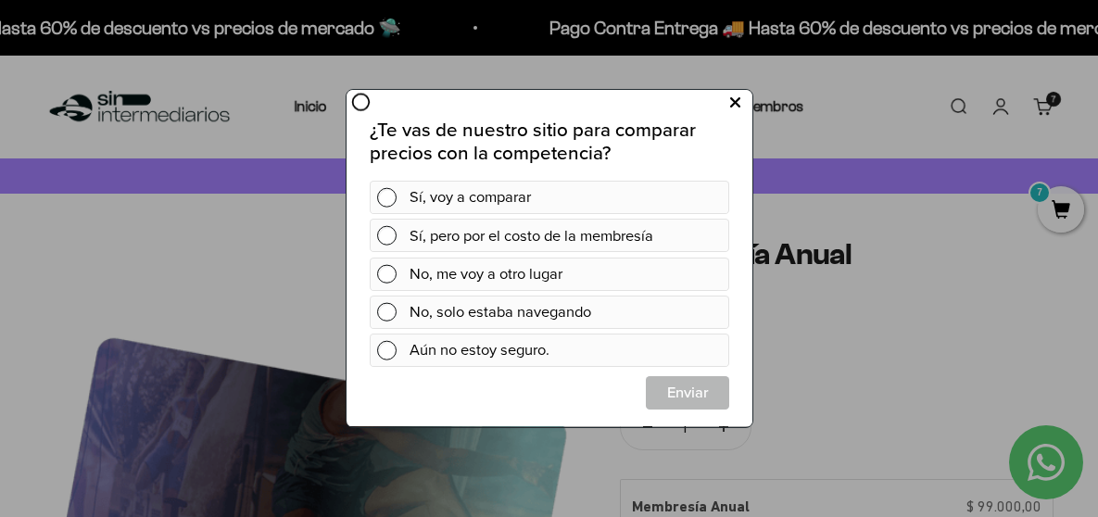
click at [737, 107] on icon at bounding box center [734, 103] width 10 height 25
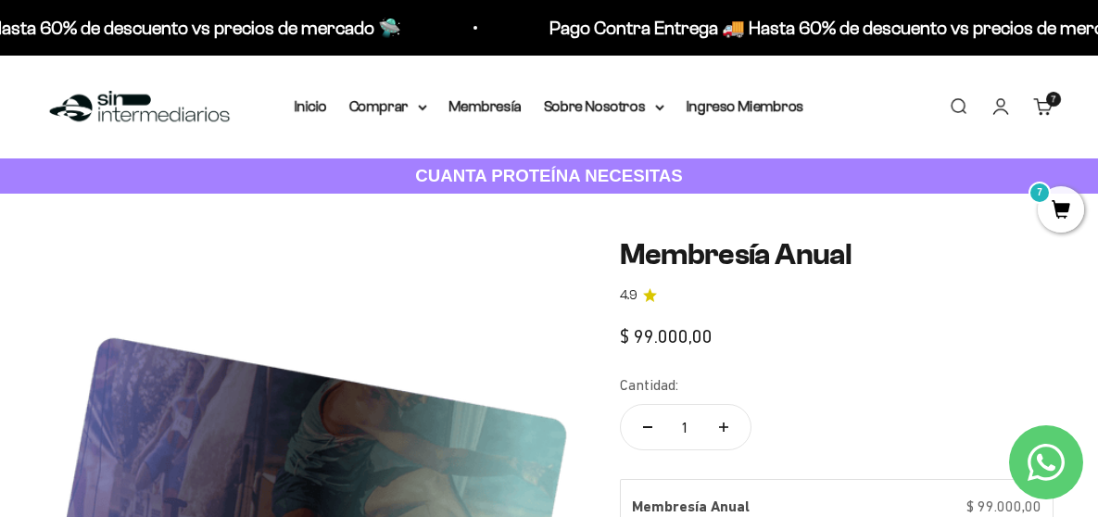
click at [1052, 200] on span "7" at bounding box center [1061, 209] width 46 height 46
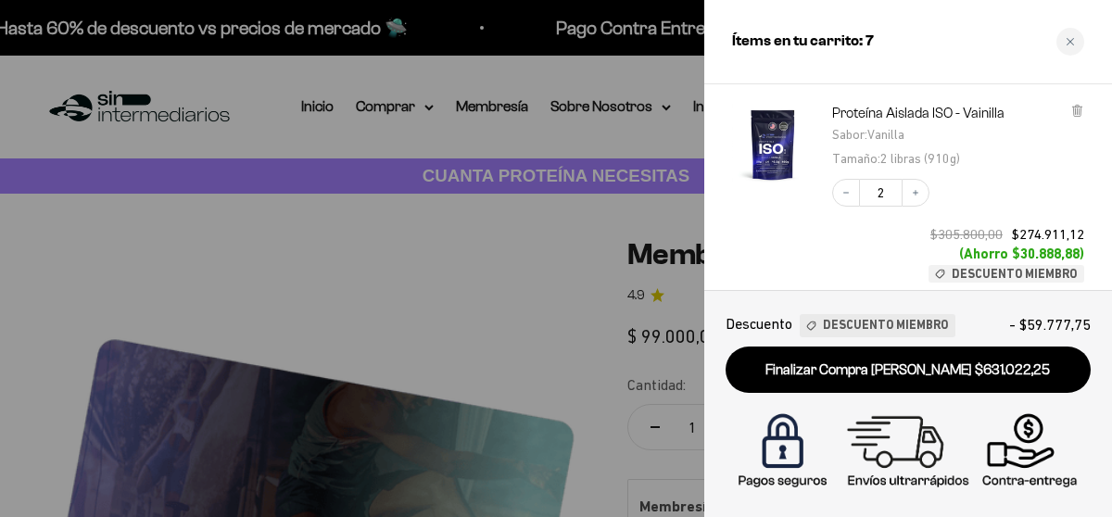
scroll to position [93, 0]
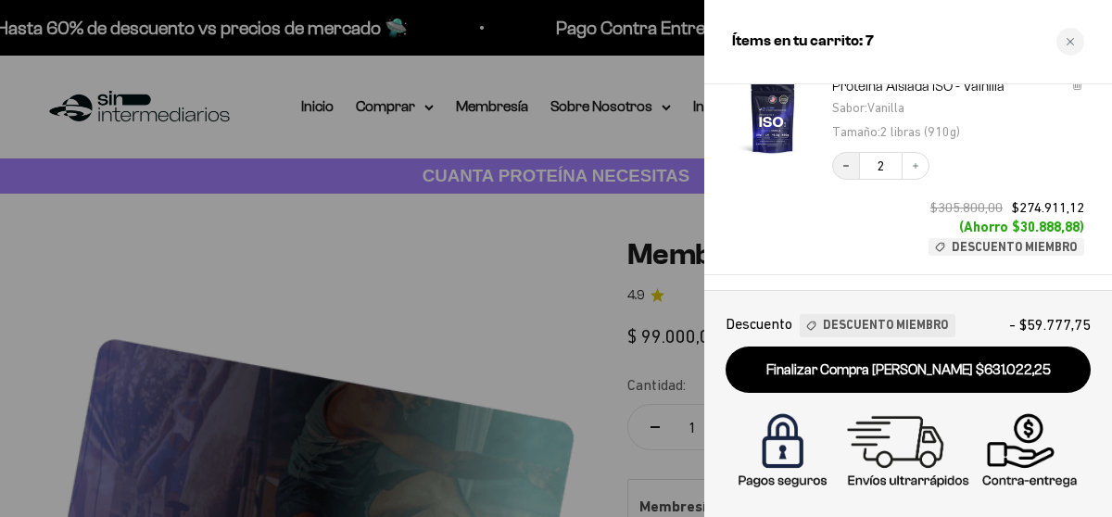
click at [845, 165] on icon "Decrease quantity" at bounding box center [845, 165] width 11 height 11
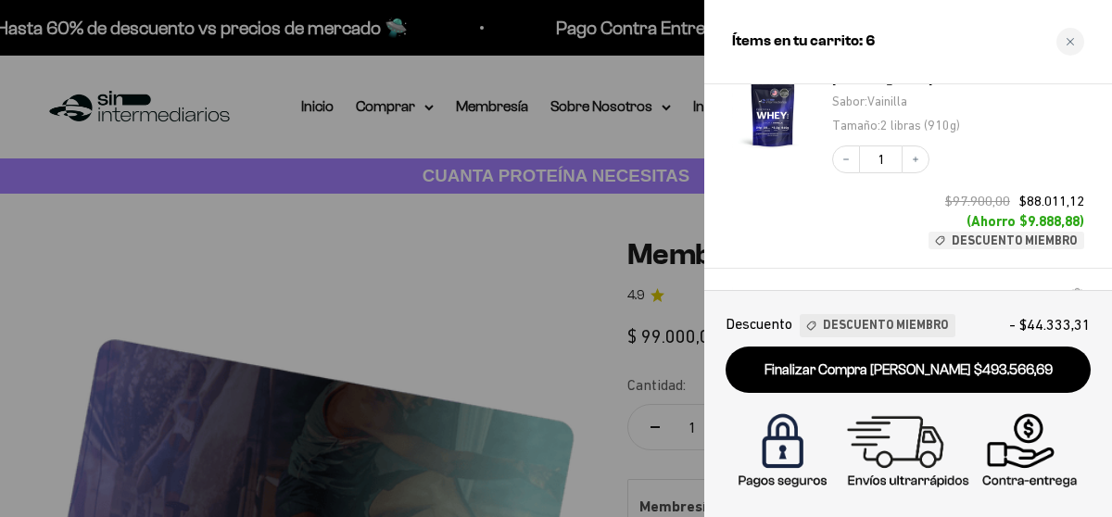
scroll to position [278, 0]
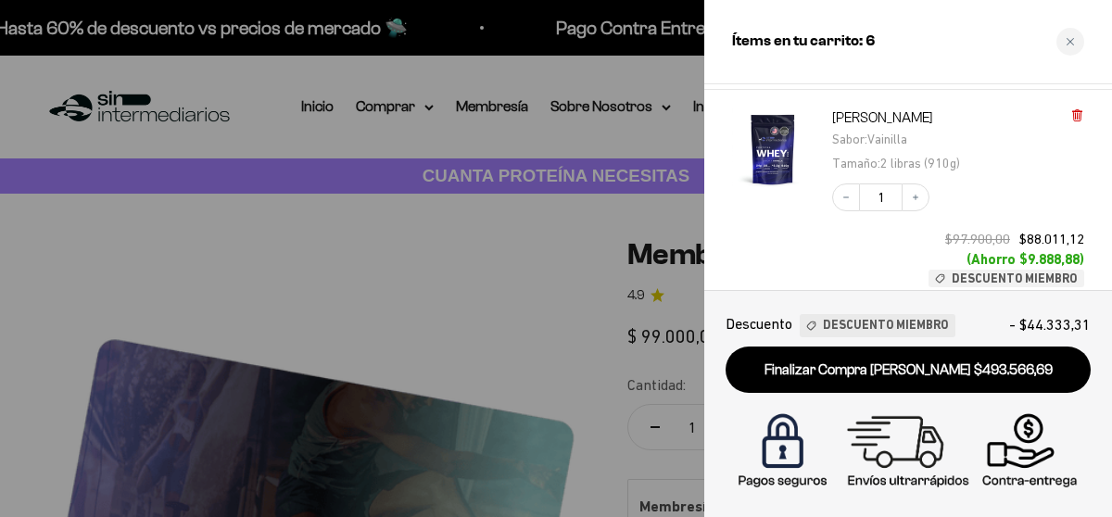
click at [1079, 116] on icon at bounding box center [1076, 115] width 7 height 9
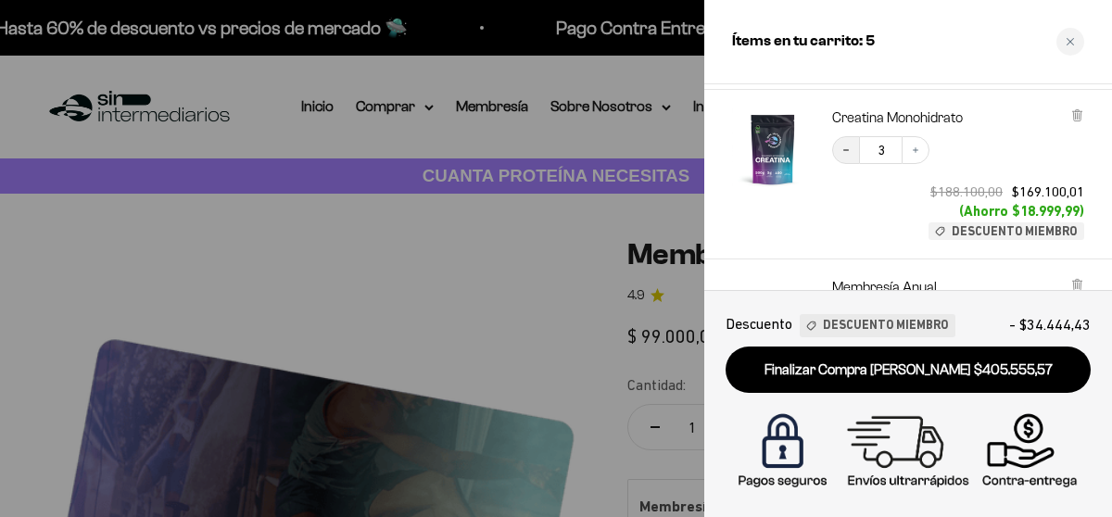
click at [852, 147] on button "Decrease quantity" at bounding box center [846, 150] width 28 height 28
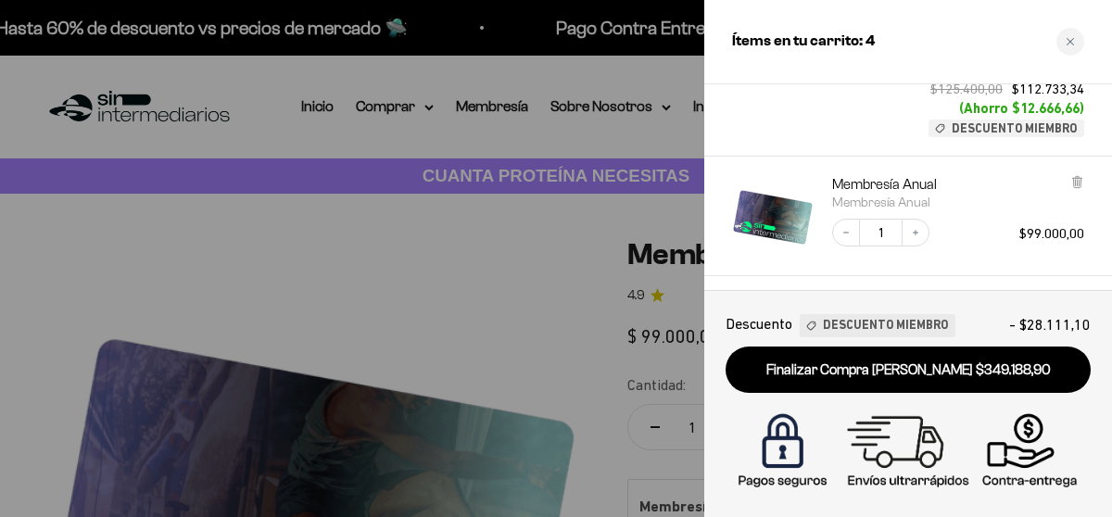
scroll to position [463, 0]
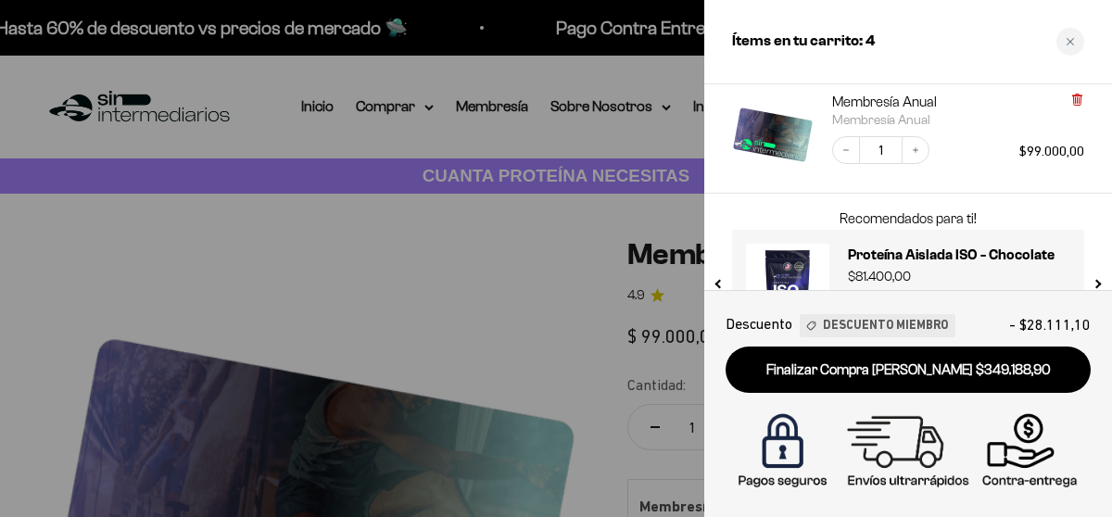
click at [1077, 101] on icon at bounding box center [1076, 99] width 7 height 9
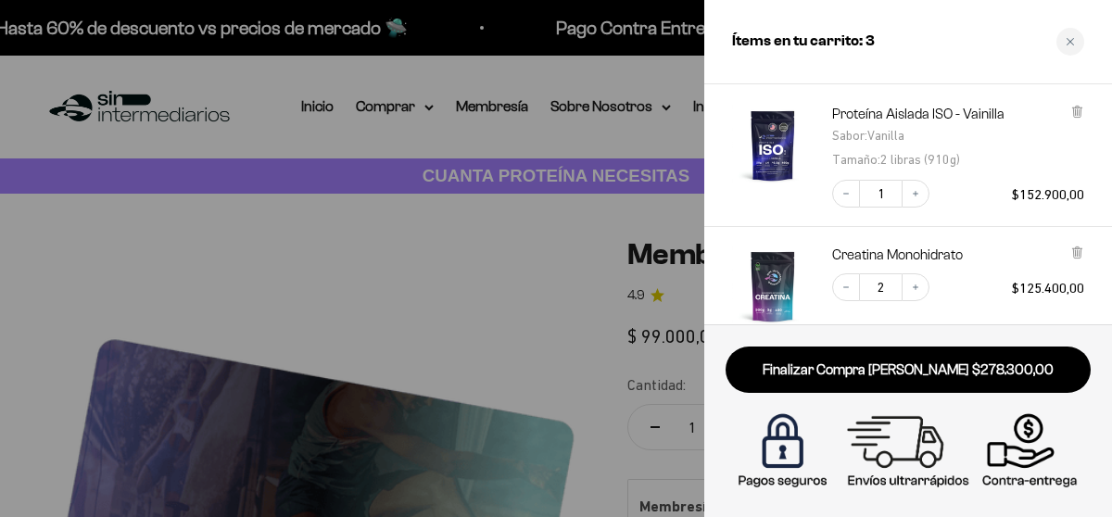
scroll to position [93, 0]
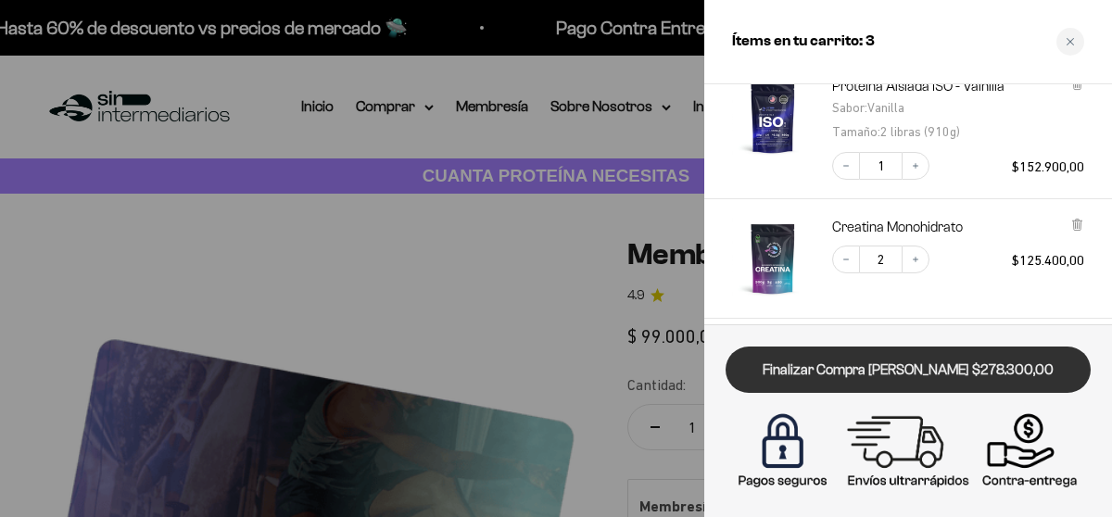
click at [964, 357] on link "Finalizar Compra Segura $278.300,00" at bounding box center [907, 370] width 365 height 47
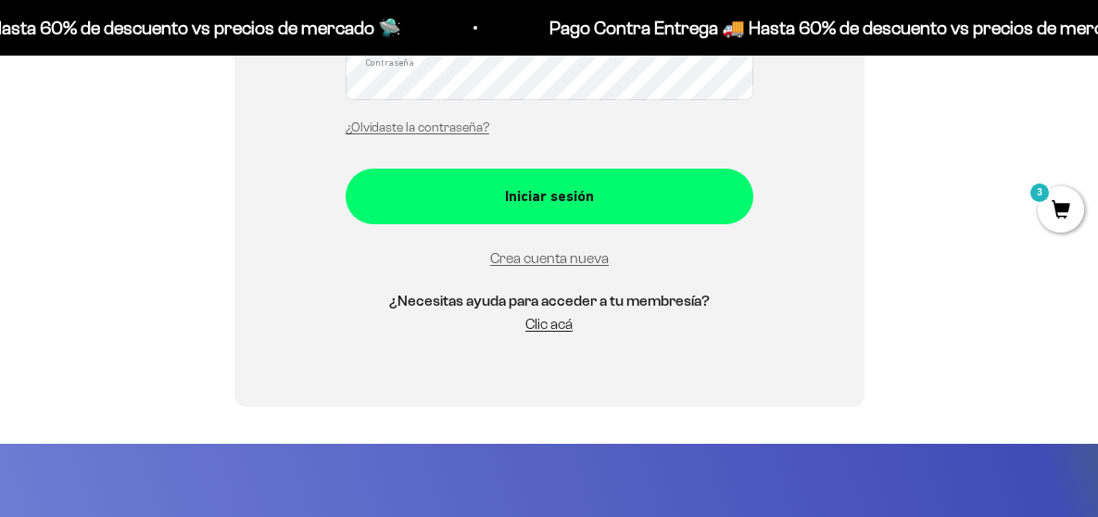
scroll to position [525, 0]
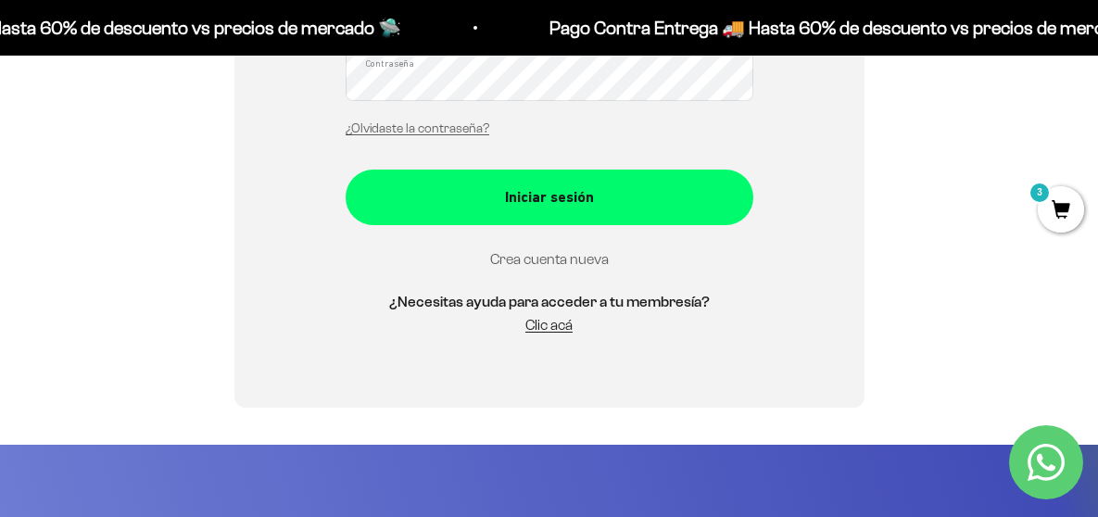
click at [562, 254] on link "Crea cuenta nueva" at bounding box center [549, 259] width 119 height 16
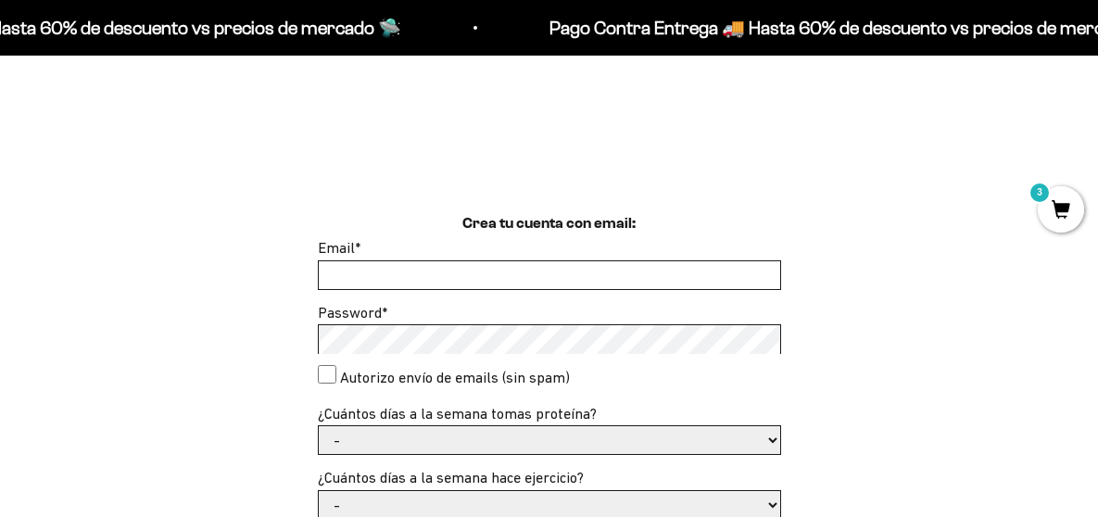
scroll to position [371, 0]
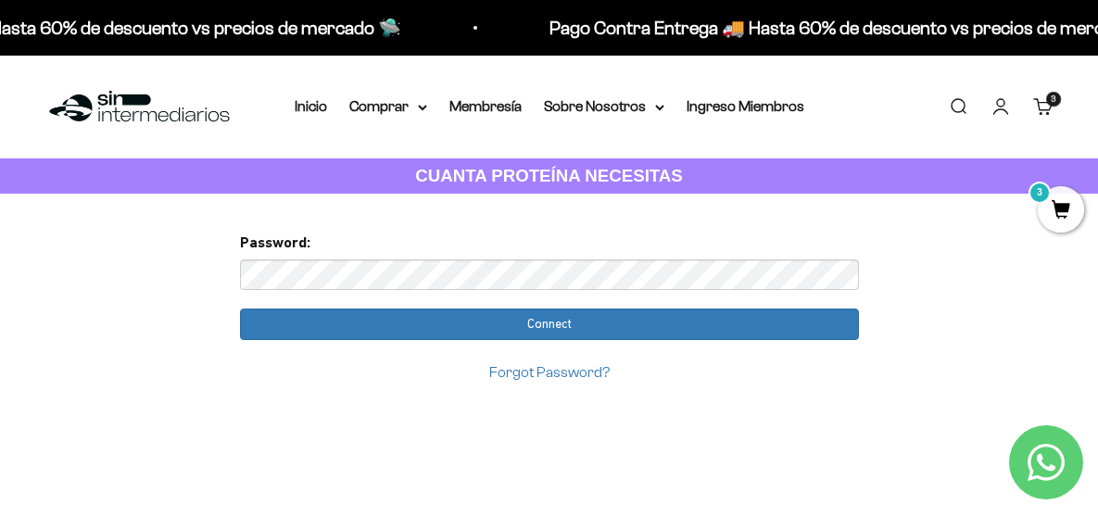
click at [240, 309] on input "Connect" at bounding box center [549, 325] width 619 height 32
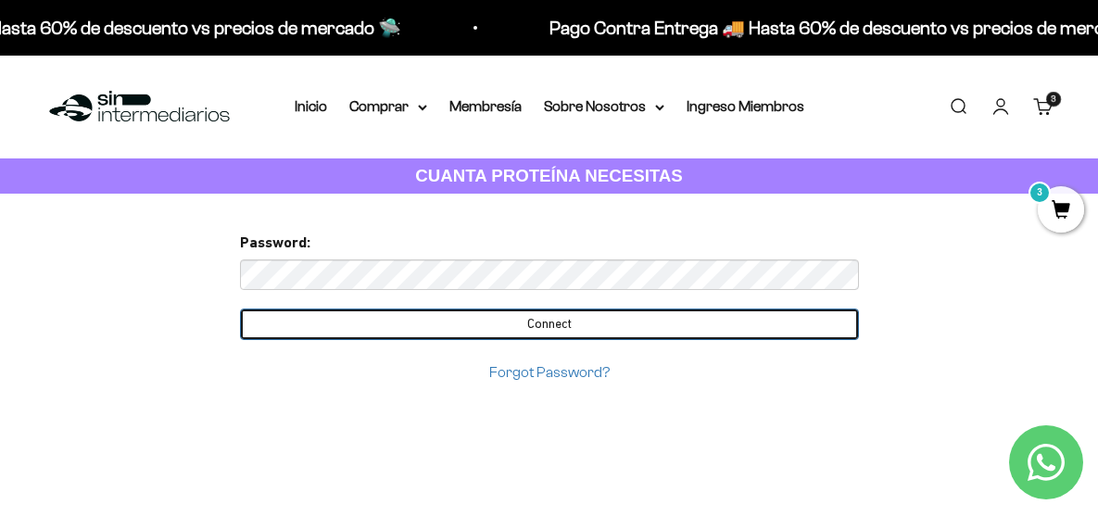
click at [739, 314] on input "Connect" at bounding box center [549, 325] width 619 height 32
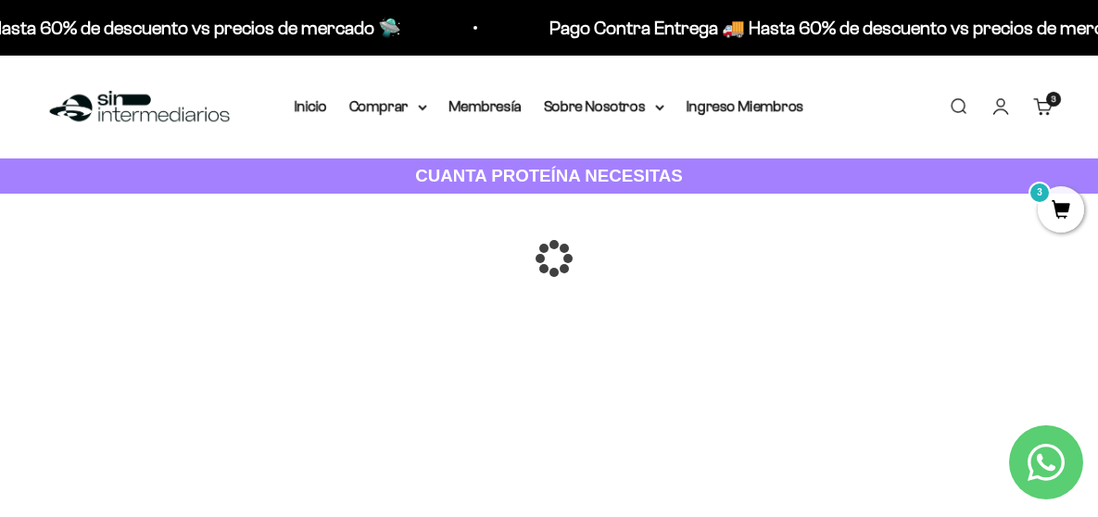
click at [549, 258] on div at bounding box center [549, 258] width 0 height 0
click at [1005, 106] on link "Iniciar sesión" at bounding box center [1000, 106] width 20 height 20
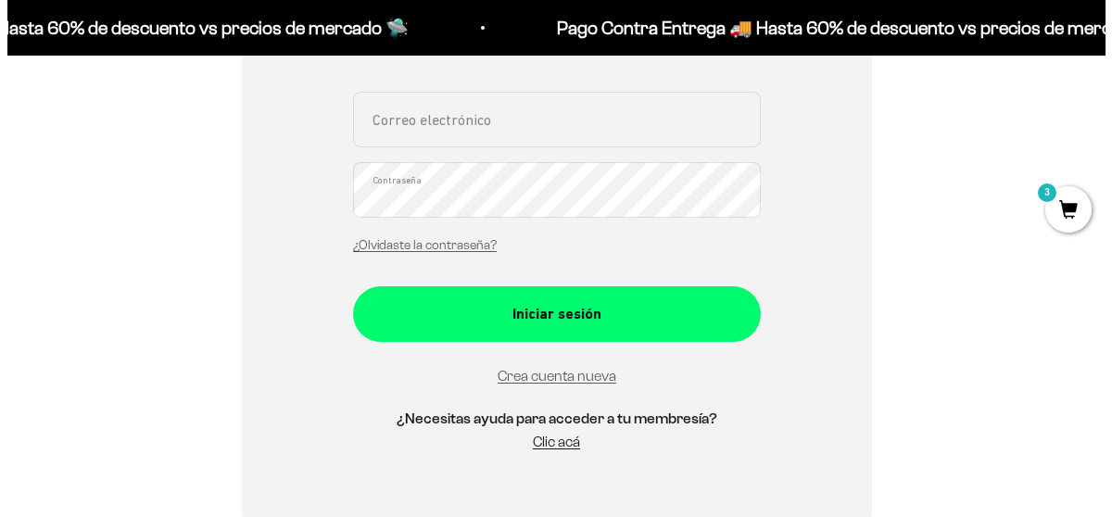
scroll to position [556, 0]
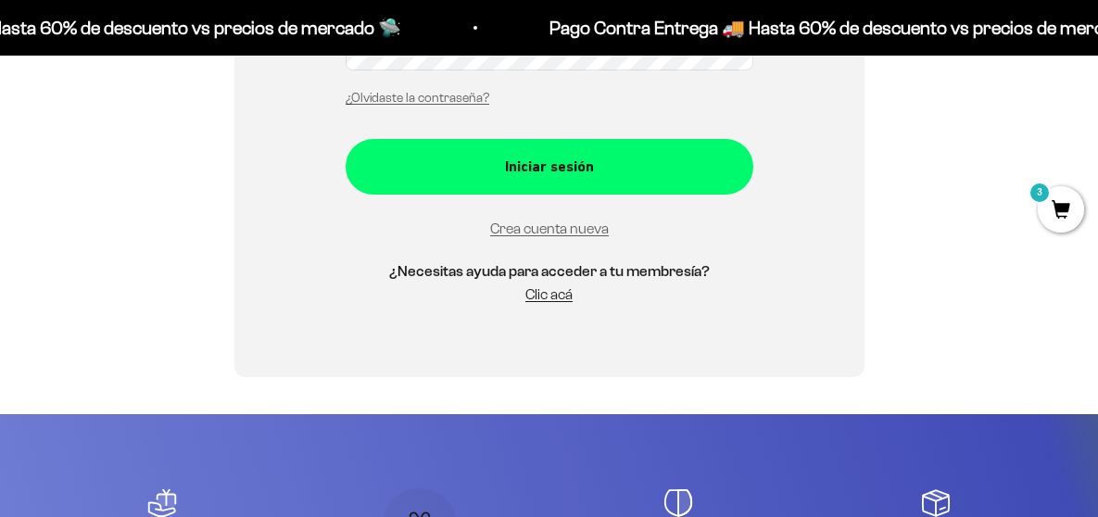
click at [1065, 212] on span "3" at bounding box center [1061, 209] width 46 height 46
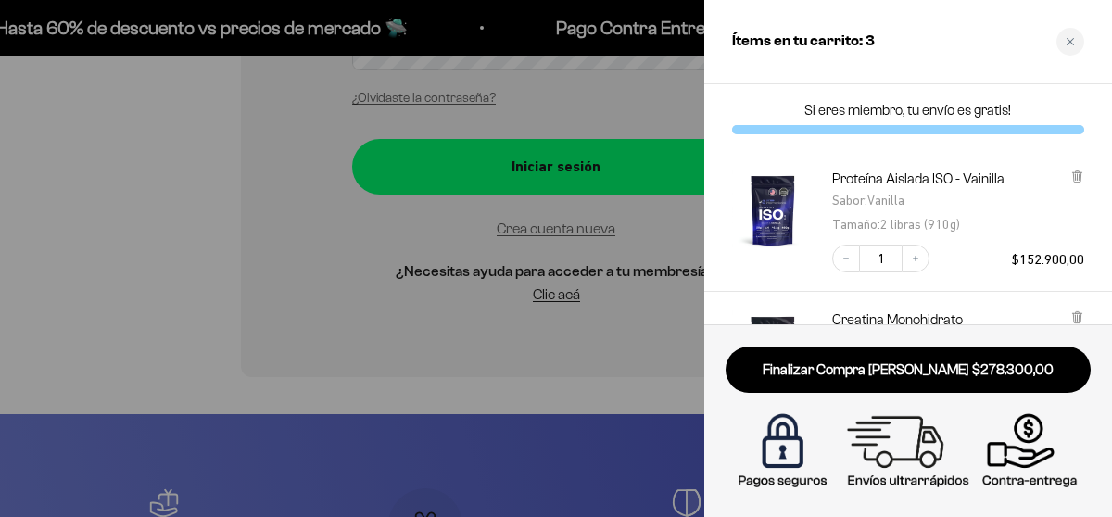
scroll to position [246, 0]
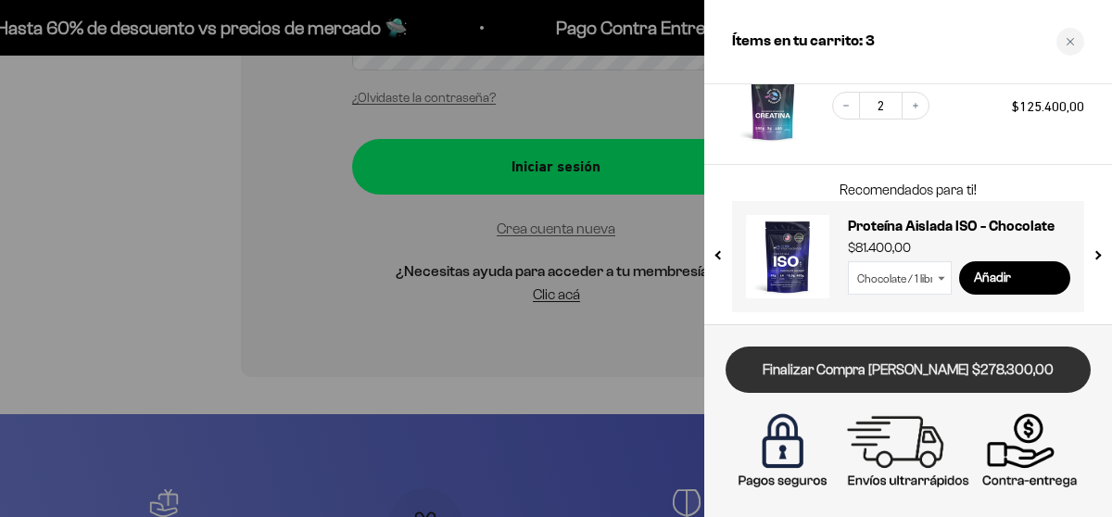
click at [882, 372] on link "Finalizar Compra [PERSON_NAME] $278.300,00" at bounding box center [907, 370] width 365 height 47
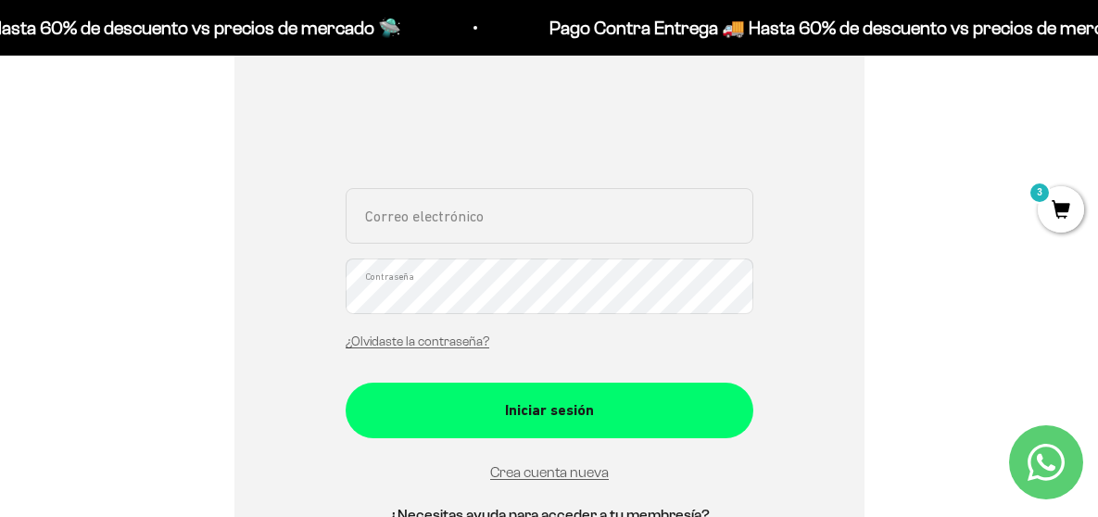
scroll to position [463, 0]
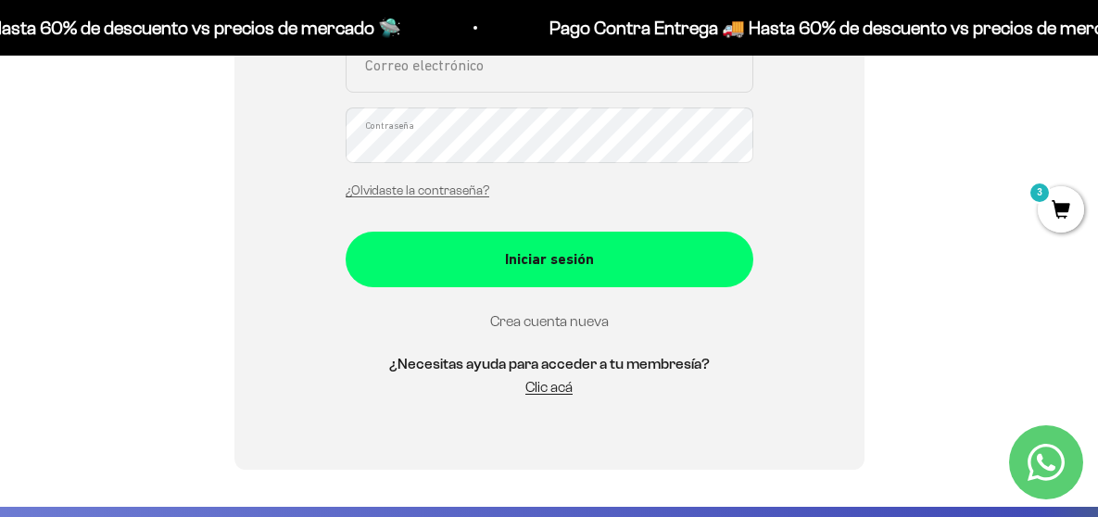
click at [563, 321] on link "Crea cuenta nueva" at bounding box center [549, 321] width 119 height 16
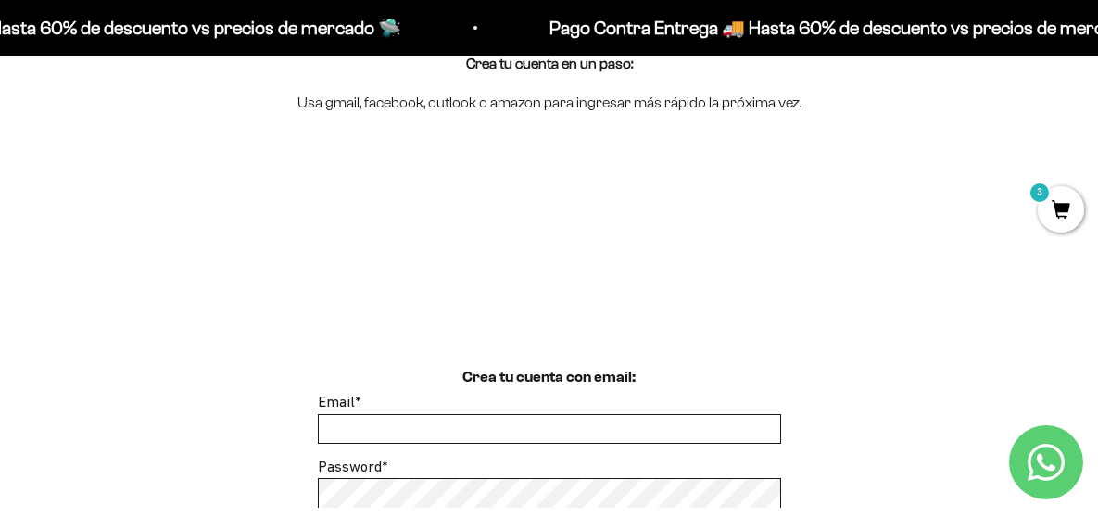
scroll to position [93, 0]
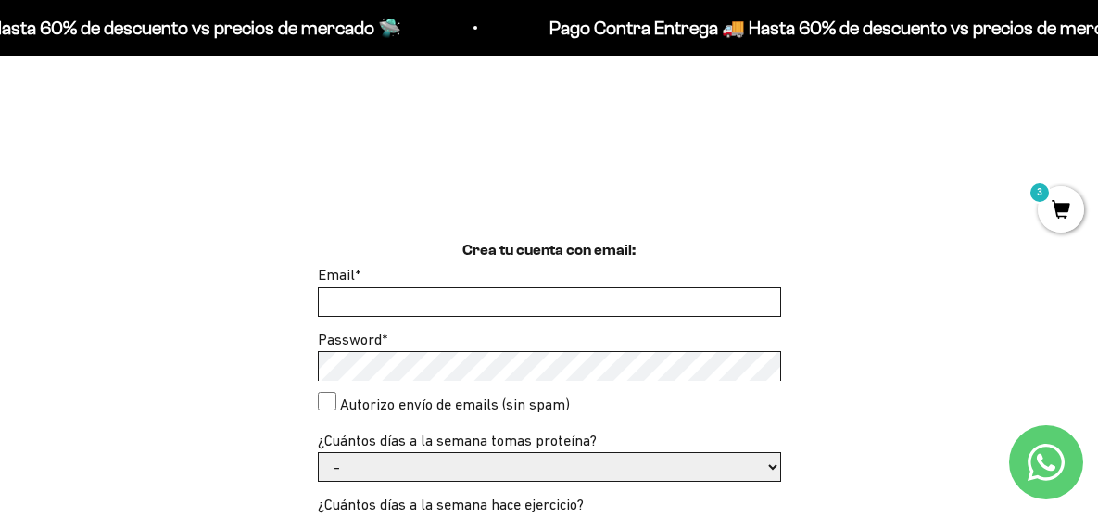
scroll to position [371, 0]
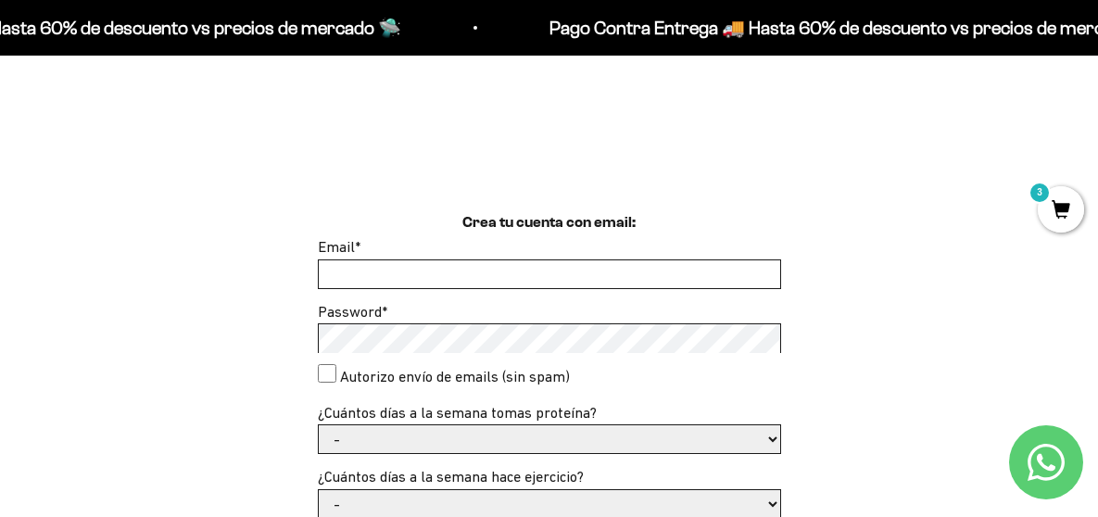
click at [500, 273] on input "Email *" at bounding box center [549, 274] width 461 height 28
type input "[EMAIL_ADDRESS][DOMAIN_NAME]"
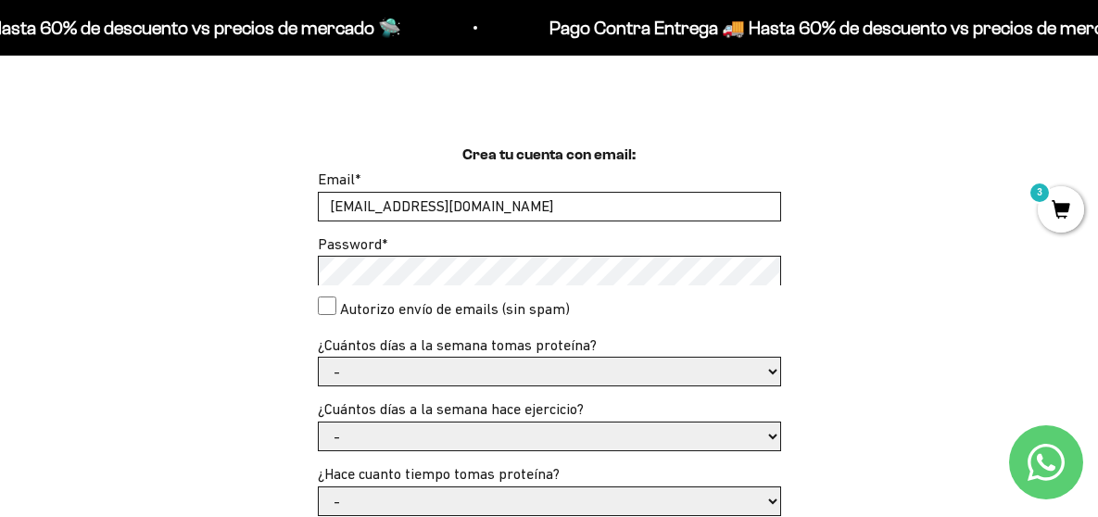
scroll to position [440, 0]
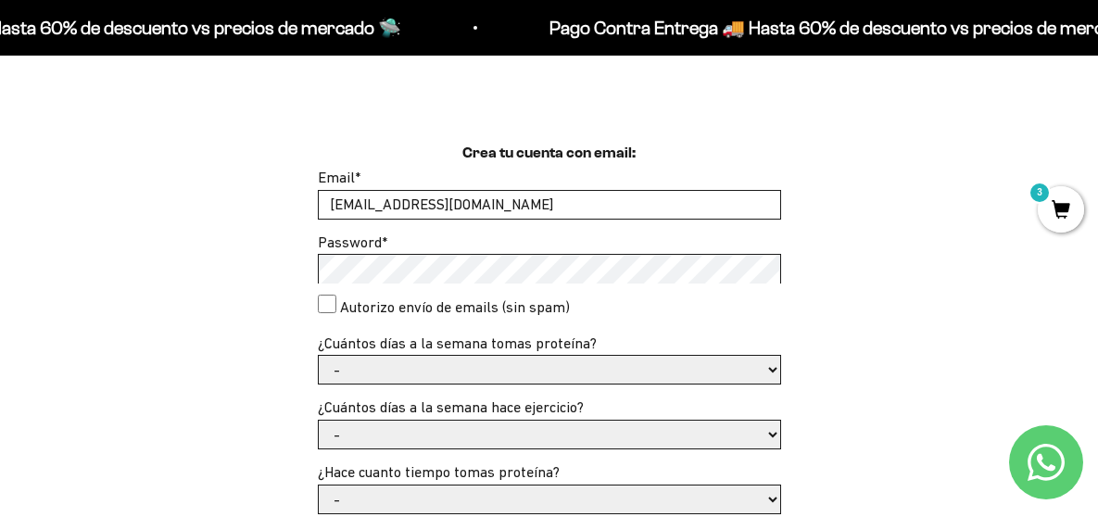
click at [322, 305] on consent"] "Autorizo envío de emails (sin spam)" at bounding box center [327, 304] width 19 height 19
checkbox consent"] "true"
click at [376, 367] on select "- 1 o 2 3 a 5 6 o 7" at bounding box center [549, 370] width 461 height 28
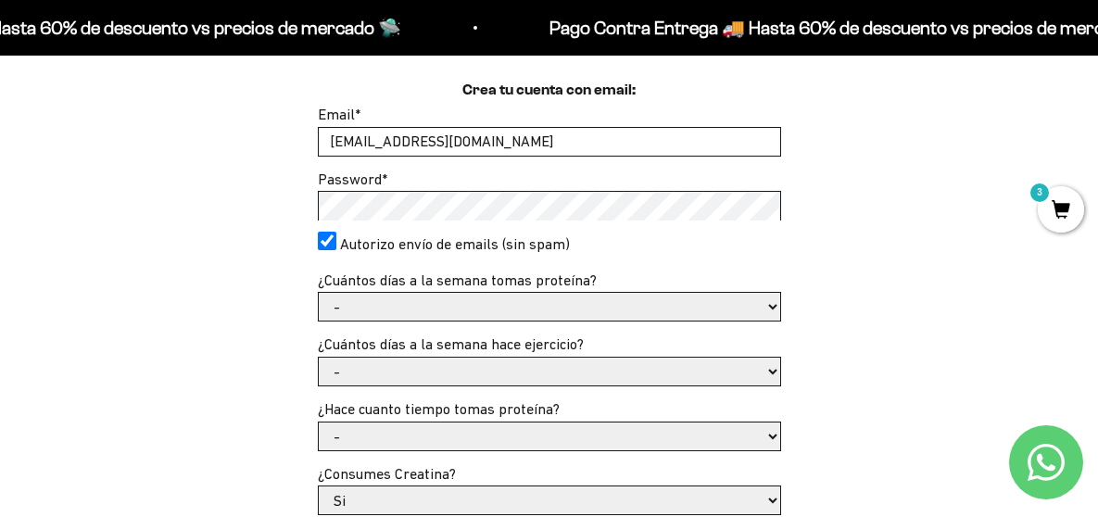
scroll to position [506, 0]
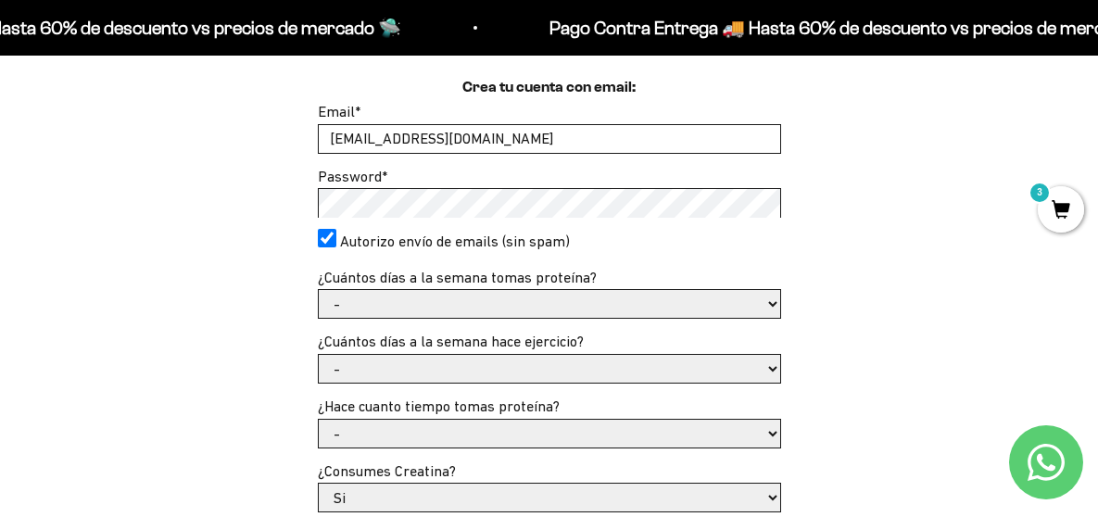
click at [366, 304] on select "- 1 o 2 3 a 5 6 o 7" at bounding box center [549, 304] width 461 height 28
select select "3 a 5"
click at [319, 290] on select "- 1 o 2 3 a 5 6 o 7" at bounding box center [549, 304] width 461 height 28
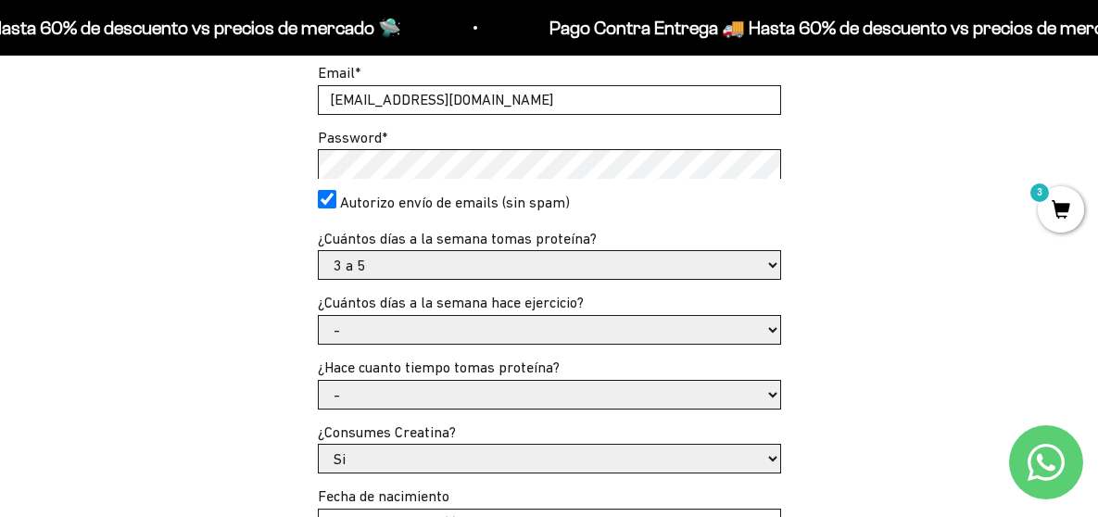
click at [383, 324] on select "- No hago 1 a 2 días 3 a 5 días 6 o 7 días" at bounding box center [549, 330] width 461 height 28
select select "3 a 5 días"
click at [319, 316] on select "- No hago 1 a 2 días 3 a 5 días 6 o 7 días" at bounding box center [549, 330] width 461 height 28
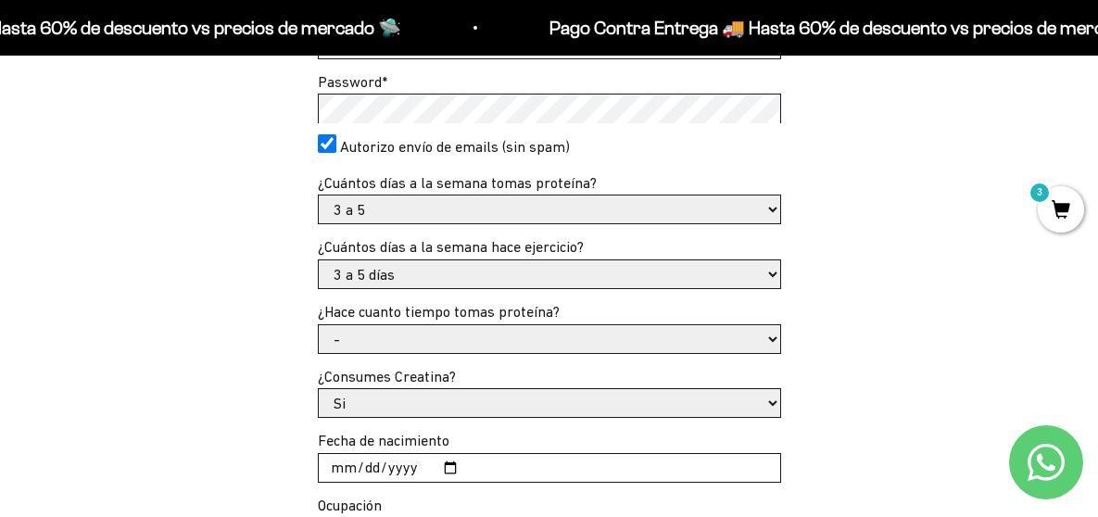
click at [373, 342] on select "- Apenas estoy empezando Menos de 6 meses Más de 6 meses Hace más de un año" at bounding box center [549, 339] width 461 height 28
select select "Menos de 6 meses"
click at [319, 325] on select "- Apenas estoy empezando Menos de 6 meses Más de 6 meses Hace más de un año" at bounding box center [549, 339] width 461 height 28
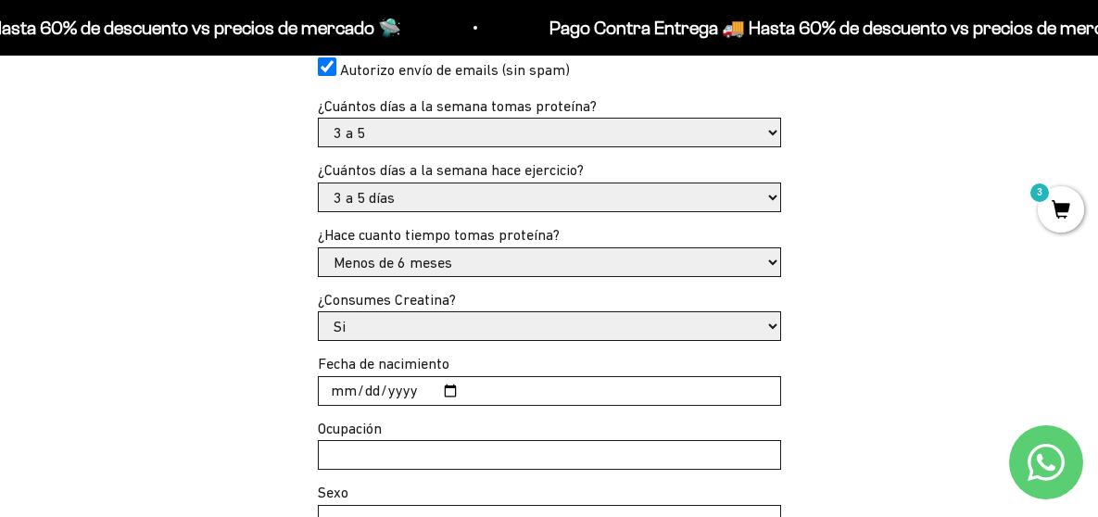
scroll to position [677, 0]
click at [392, 325] on select "Si No" at bounding box center [549, 326] width 461 height 28
click at [319, 312] on select "Si No" at bounding box center [549, 326] width 461 height 28
click at [347, 388] on input "Fecha de nacimiento" at bounding box center [549, 391] width 461 height 28
click at [398, 322] on select "Si No" at bounding box center [549, 326] width 461 height 28
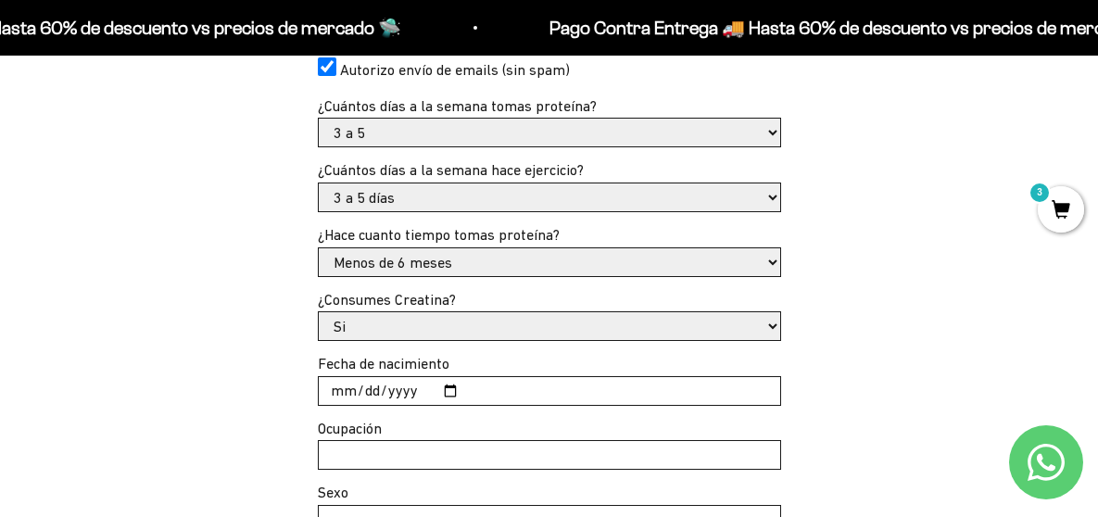
select select "No"
click at [319, 312] on select "Si No" at bounding box center [549, 326] width 461 height 28
click at [443, 385] on input "Fecha de nacimiento" at bounding box center [549, 391] width 461 height 28
type input "2025-12-19"
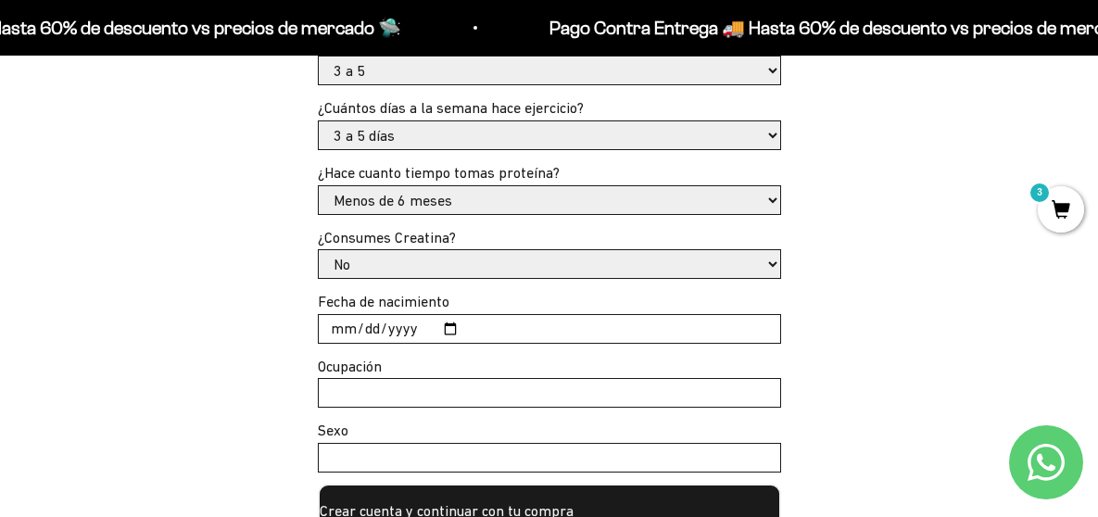
scroll to position [742, 0]
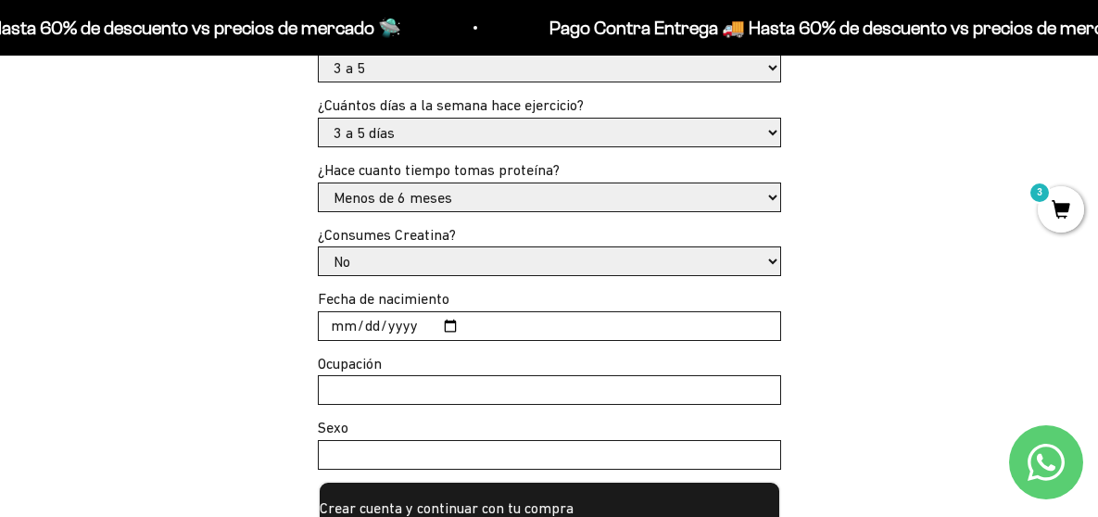
click at [404, 397] on input "Ocupación" at bounding box center [549, 390] width 461 height 28
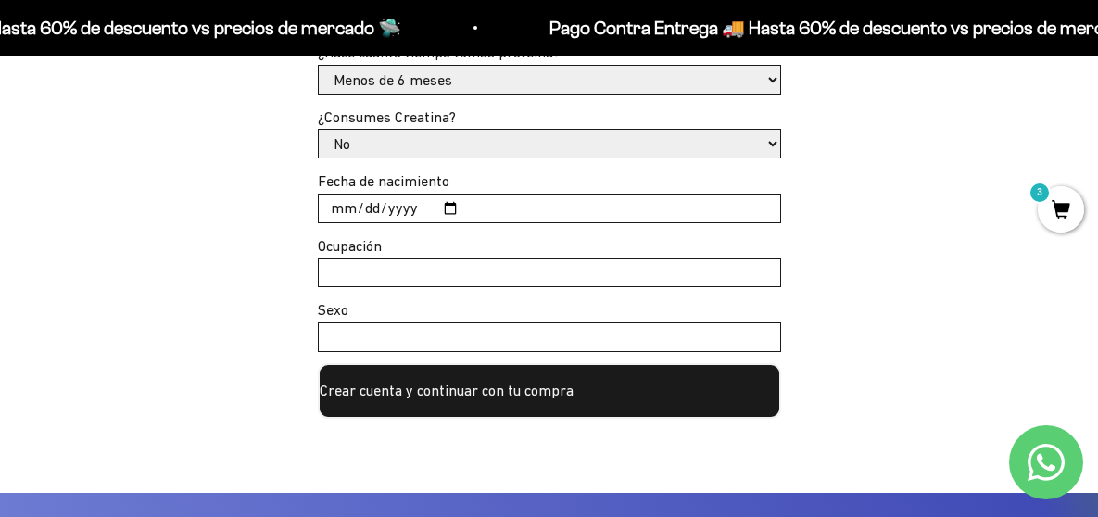
scroll to position [978, 0]
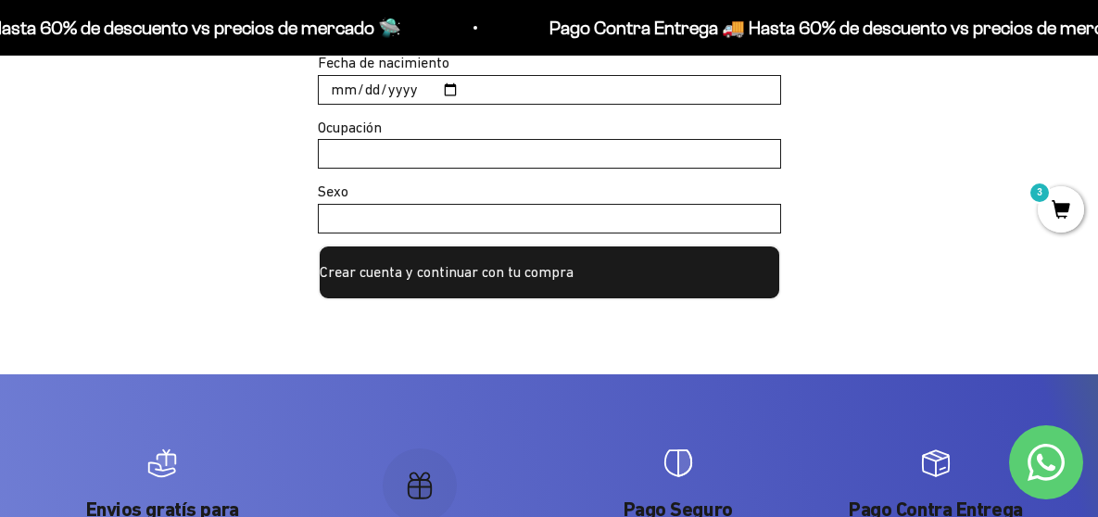
click at [480, 283] on button "Crear cuenta y continuar con tu compra" at bounding box center [549, 273] width 463 height 56
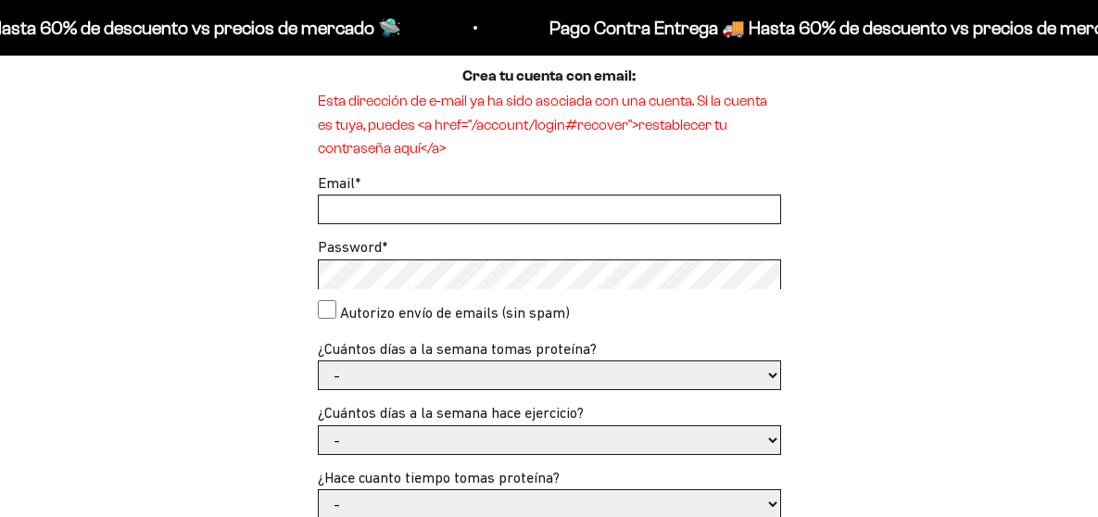
scroll to position [522, 0]
